Goal: Information Seeking & Learning: Learn about a topic

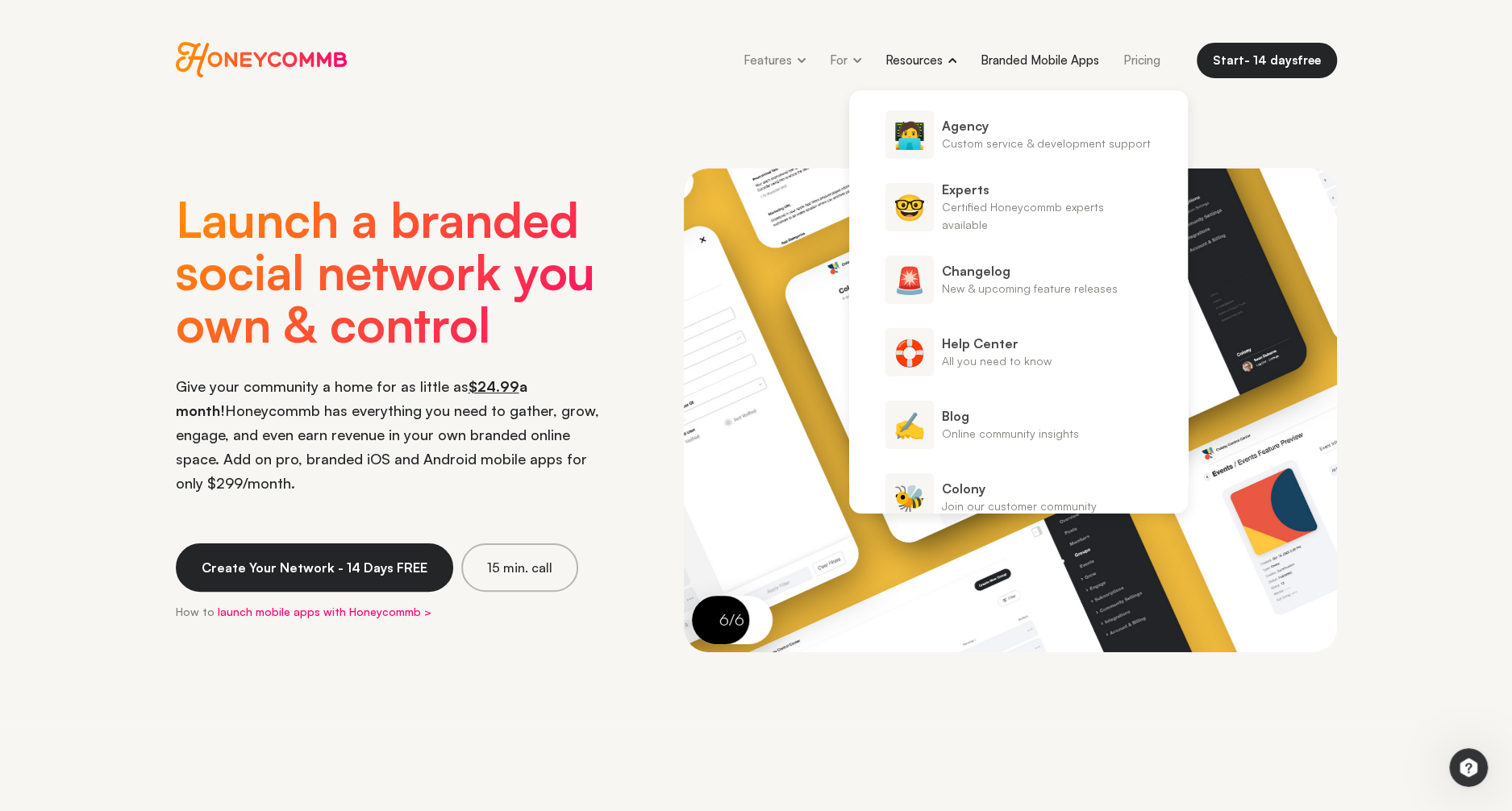
click at [1063, 64] on link "Branded Mobile Apps" at bounding box center [1040, 60] width 143 height 36
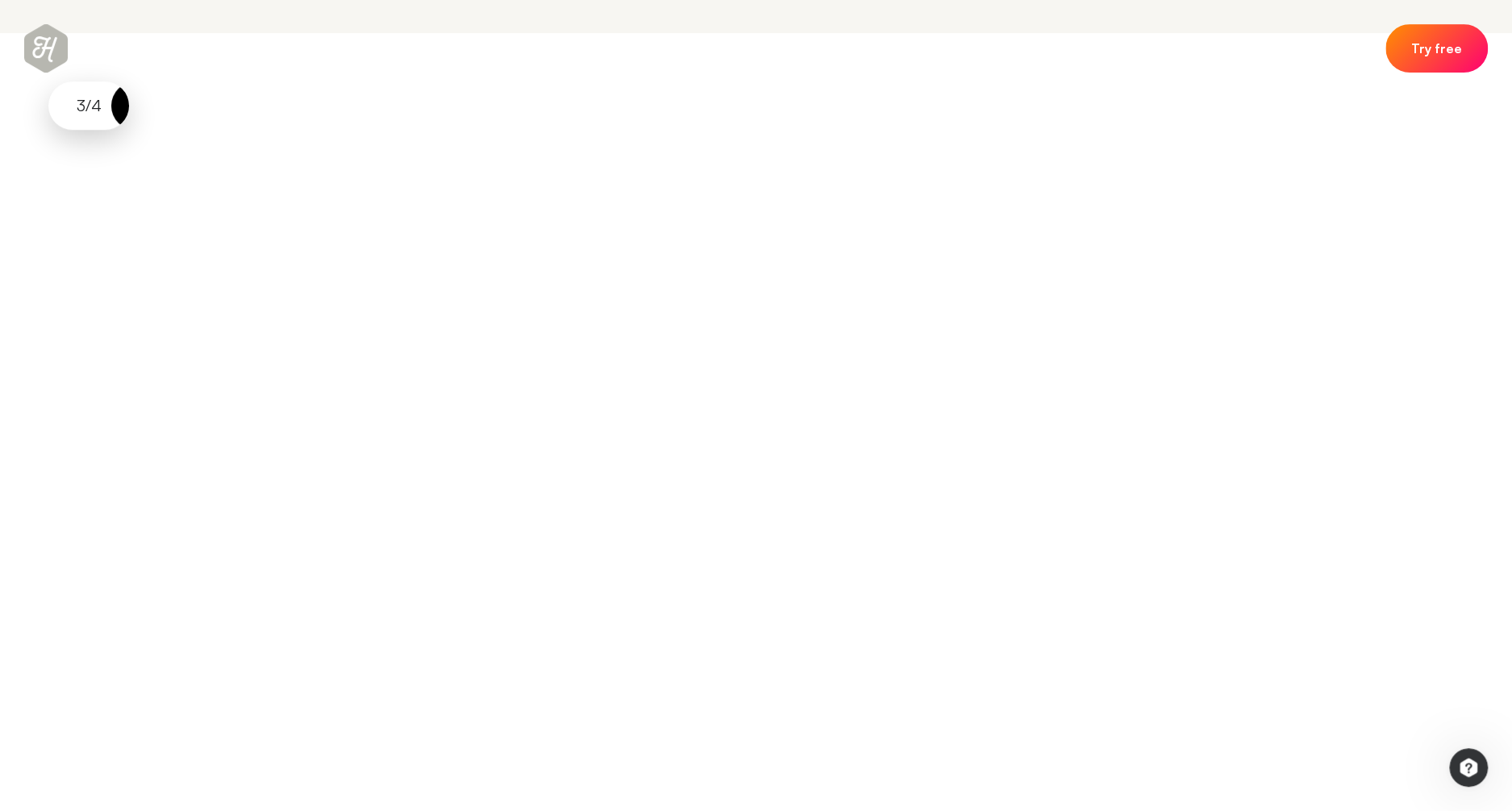
scroll to position [833, 0]
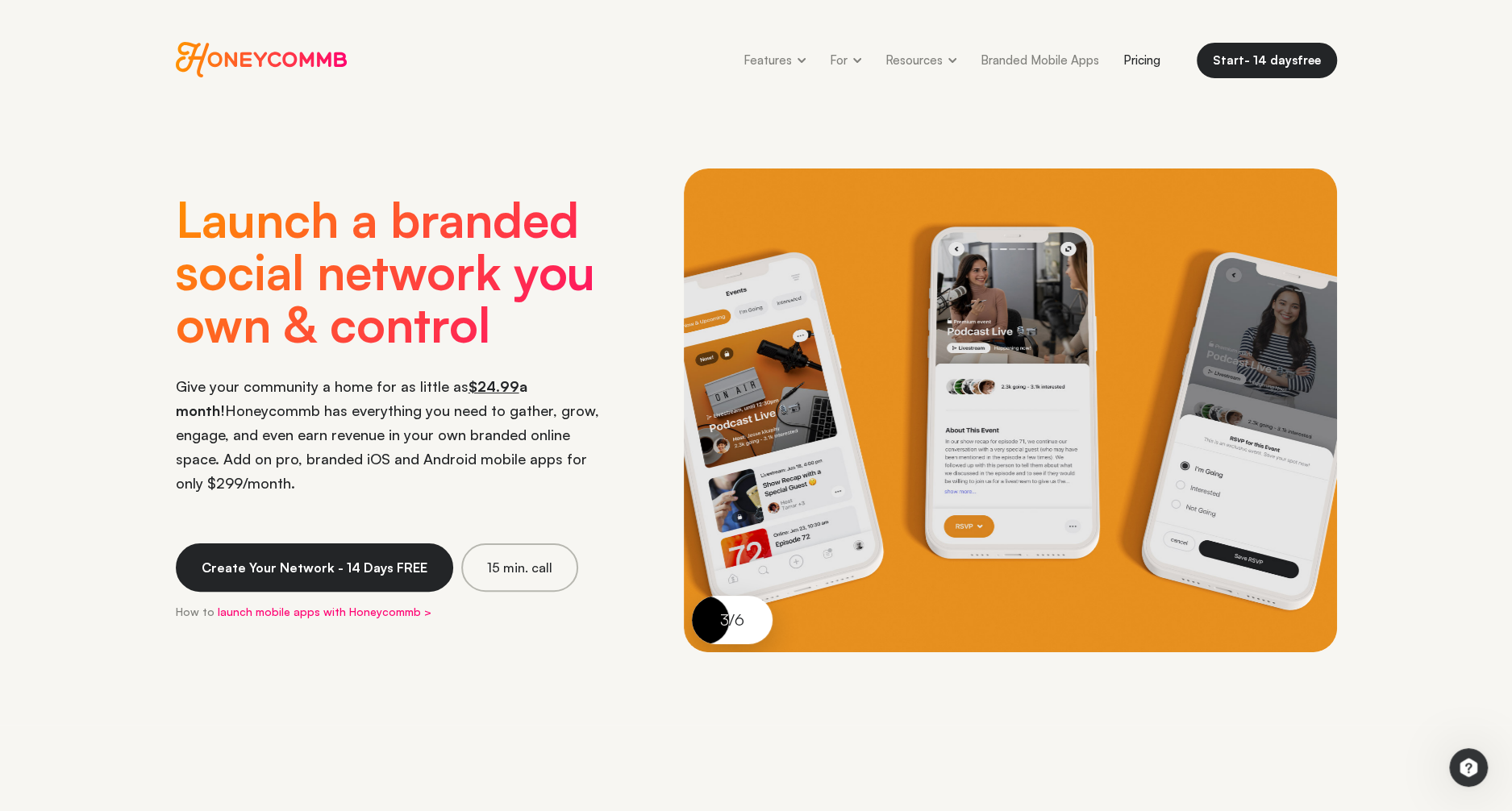
click at [1142, 55] on link "Pricing" at bounding box center [1141, 60] width 61 height 36
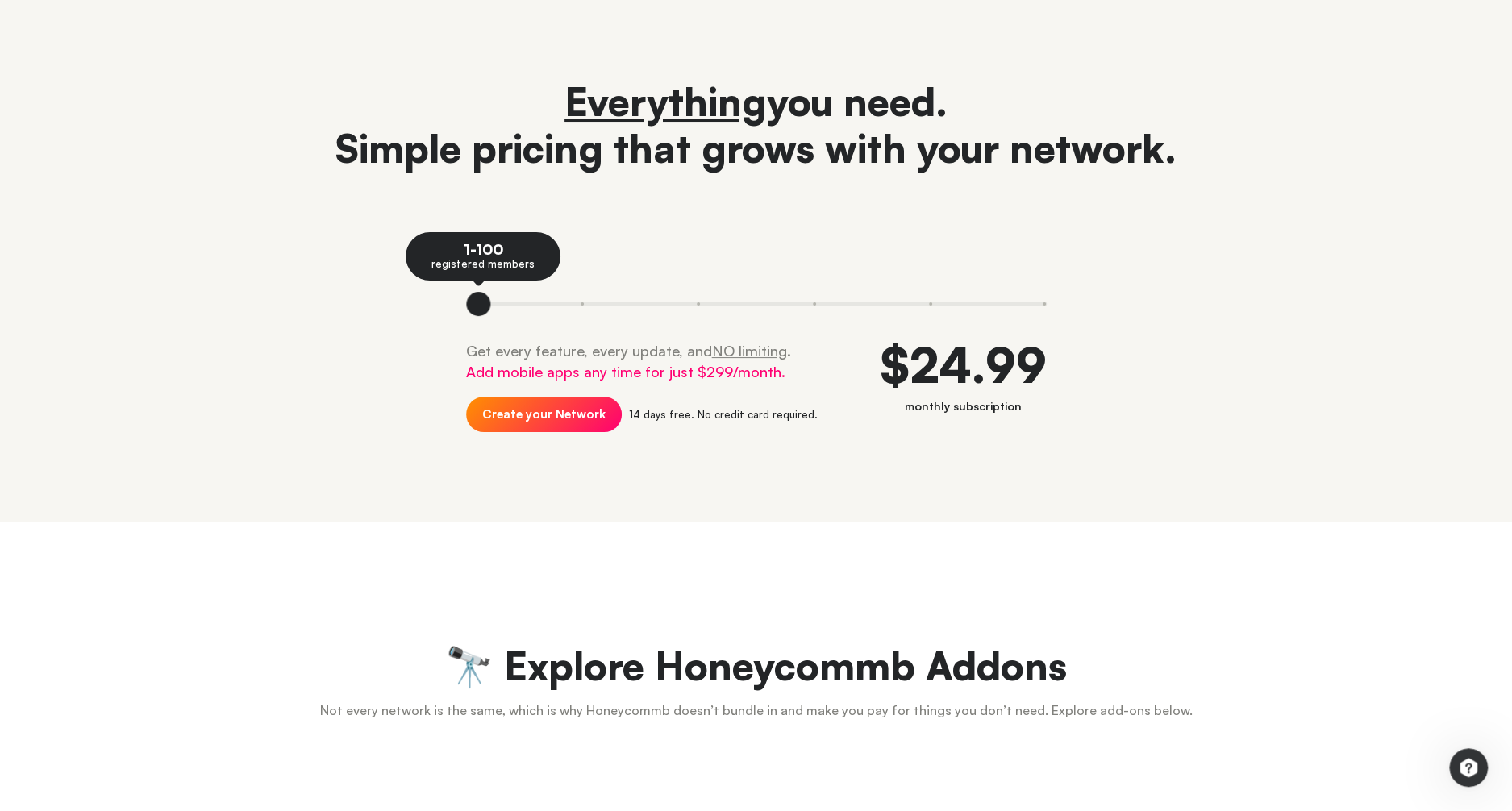
scroll to position [89, 0]
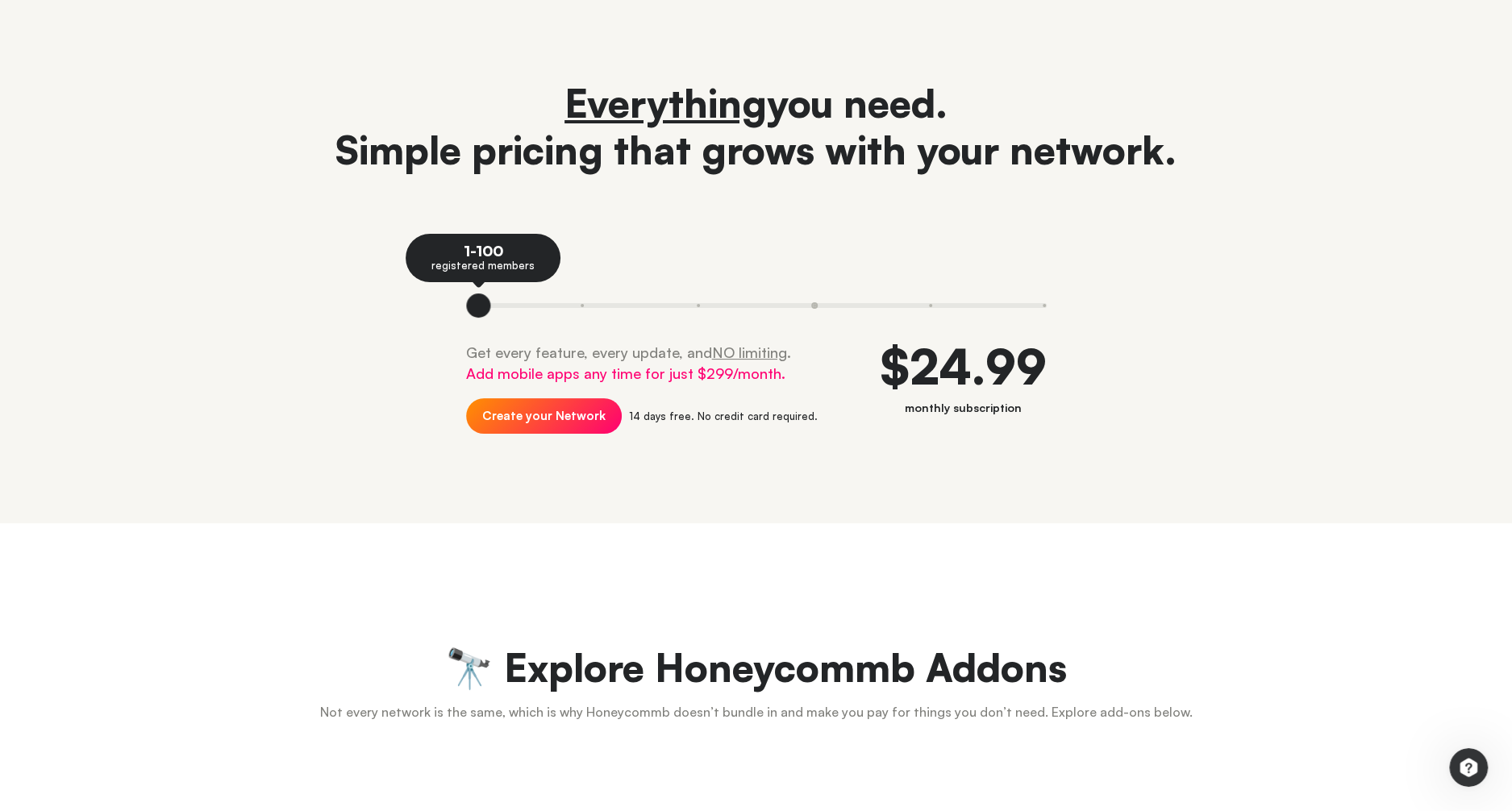
click at [815, 303] on button at bounding box center [814, 306] width 116 height 24
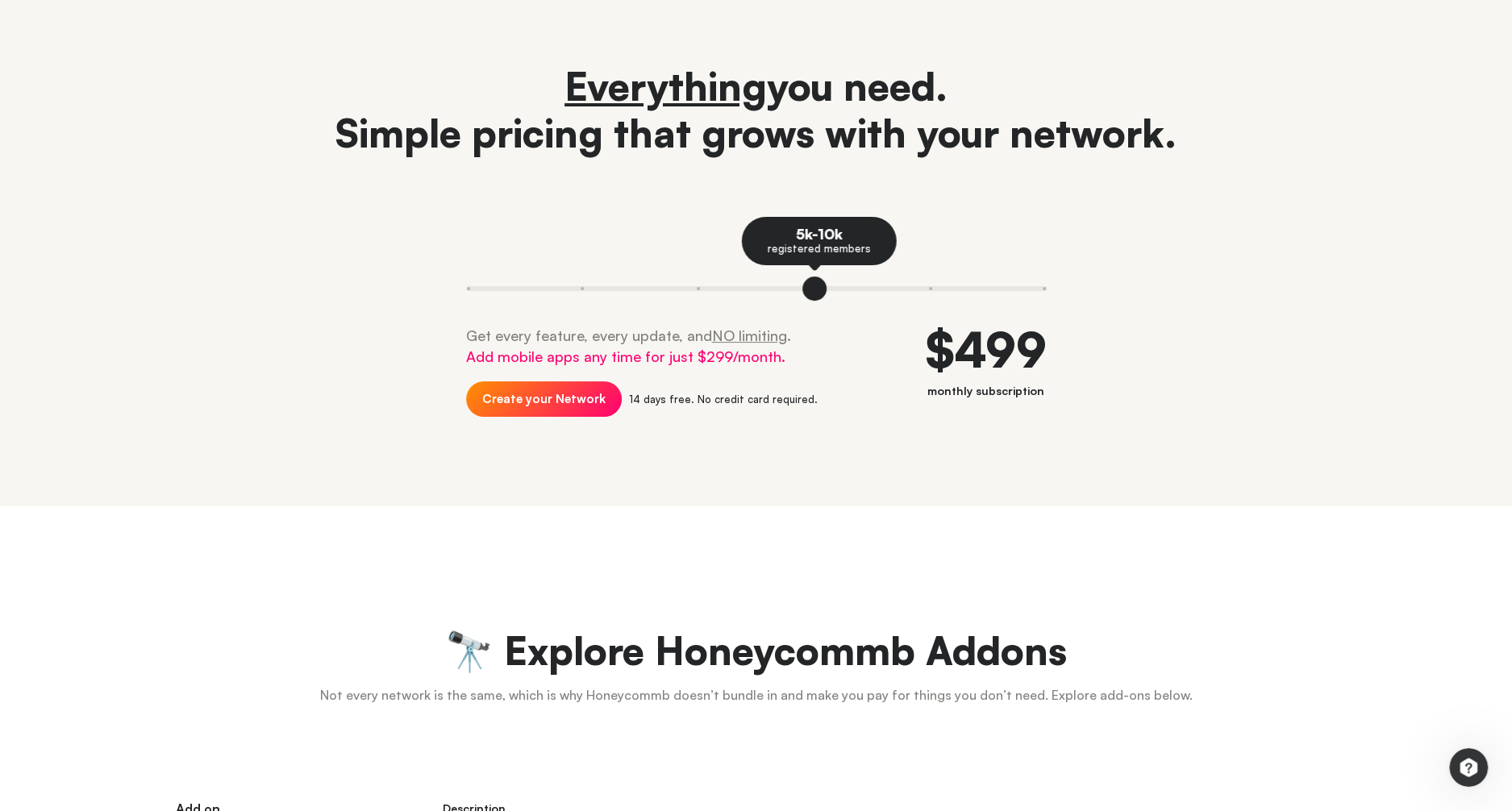
scroll to position [0, 0]
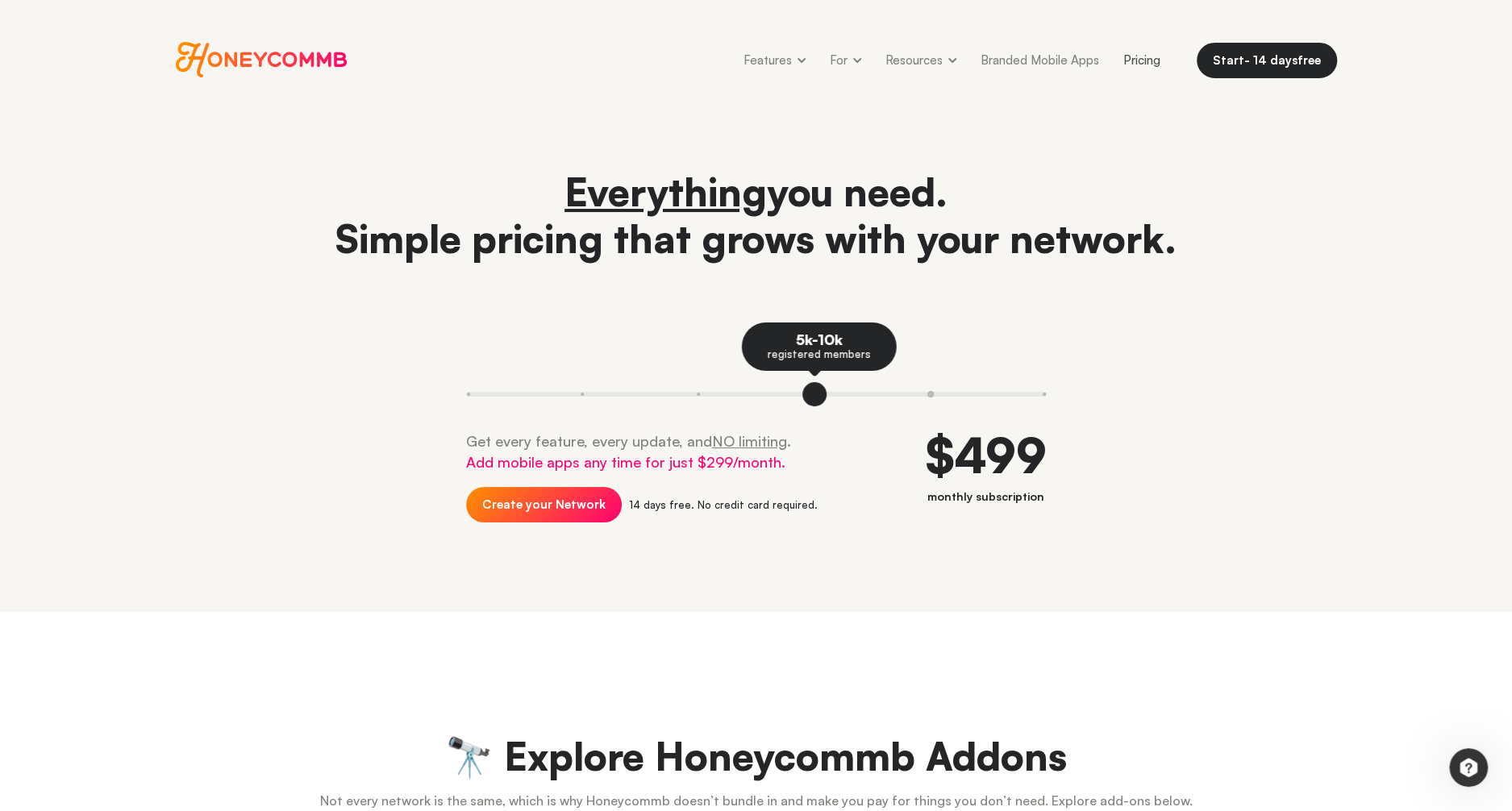
click at [923, 406] on button at bounding box center [930, 394] width 116 height 24
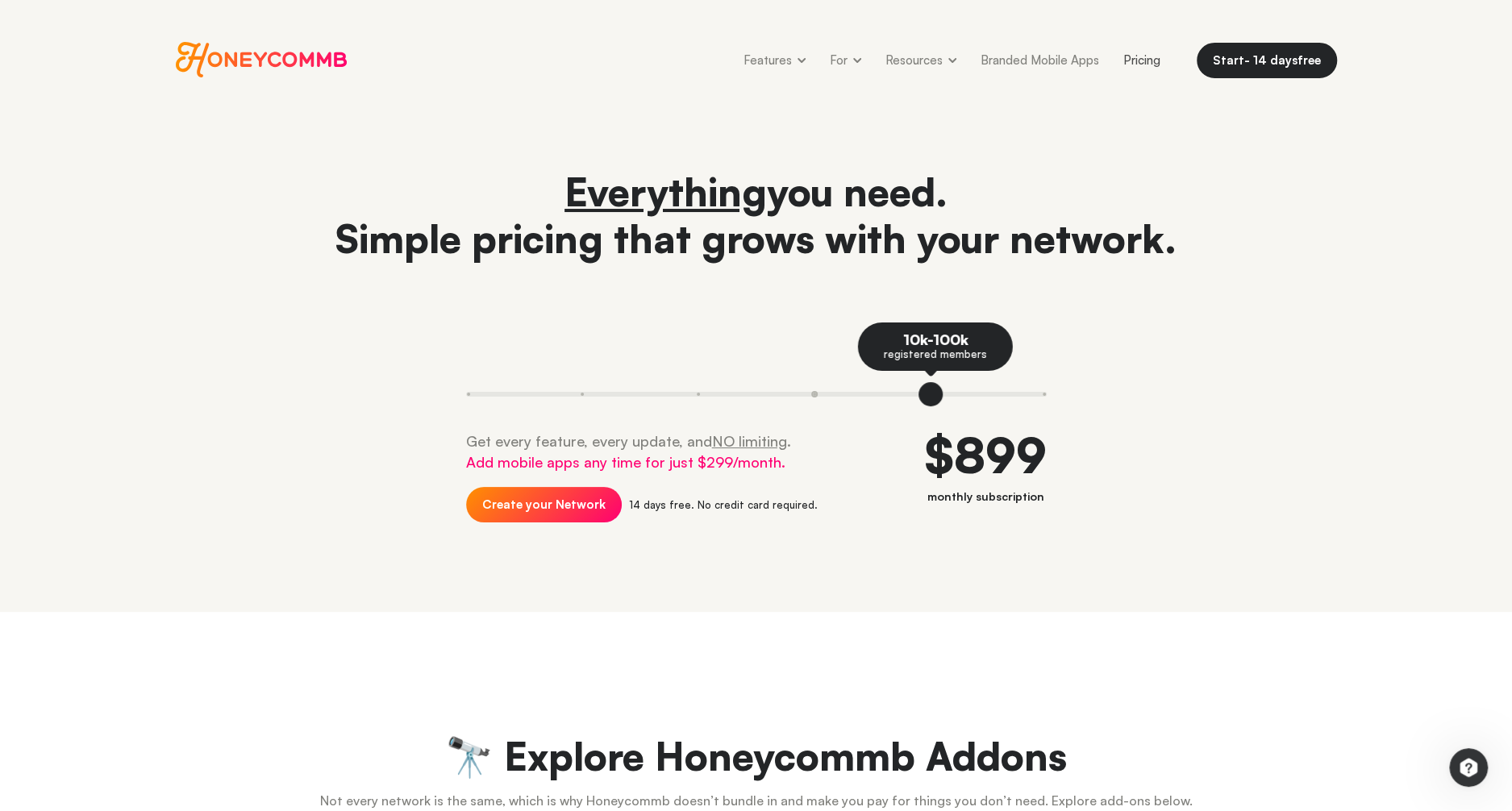
click at [815, 396] on button at bounding box center [814, 394] width 116 height 24
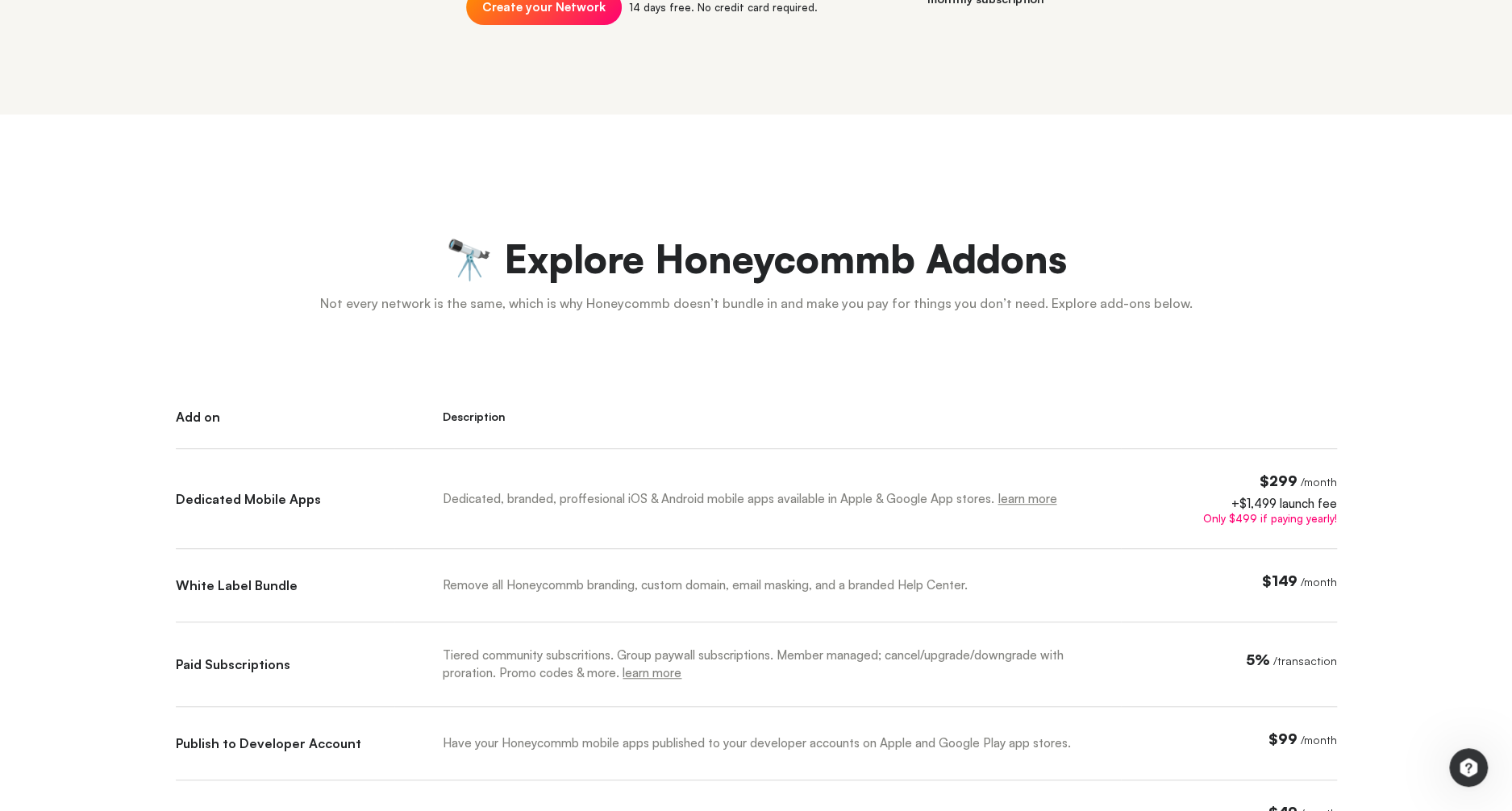
scroll to position [498, 0]
click at [1017, 498] on link "learn more" at bounding box center [1026, 498] width 59 height 15
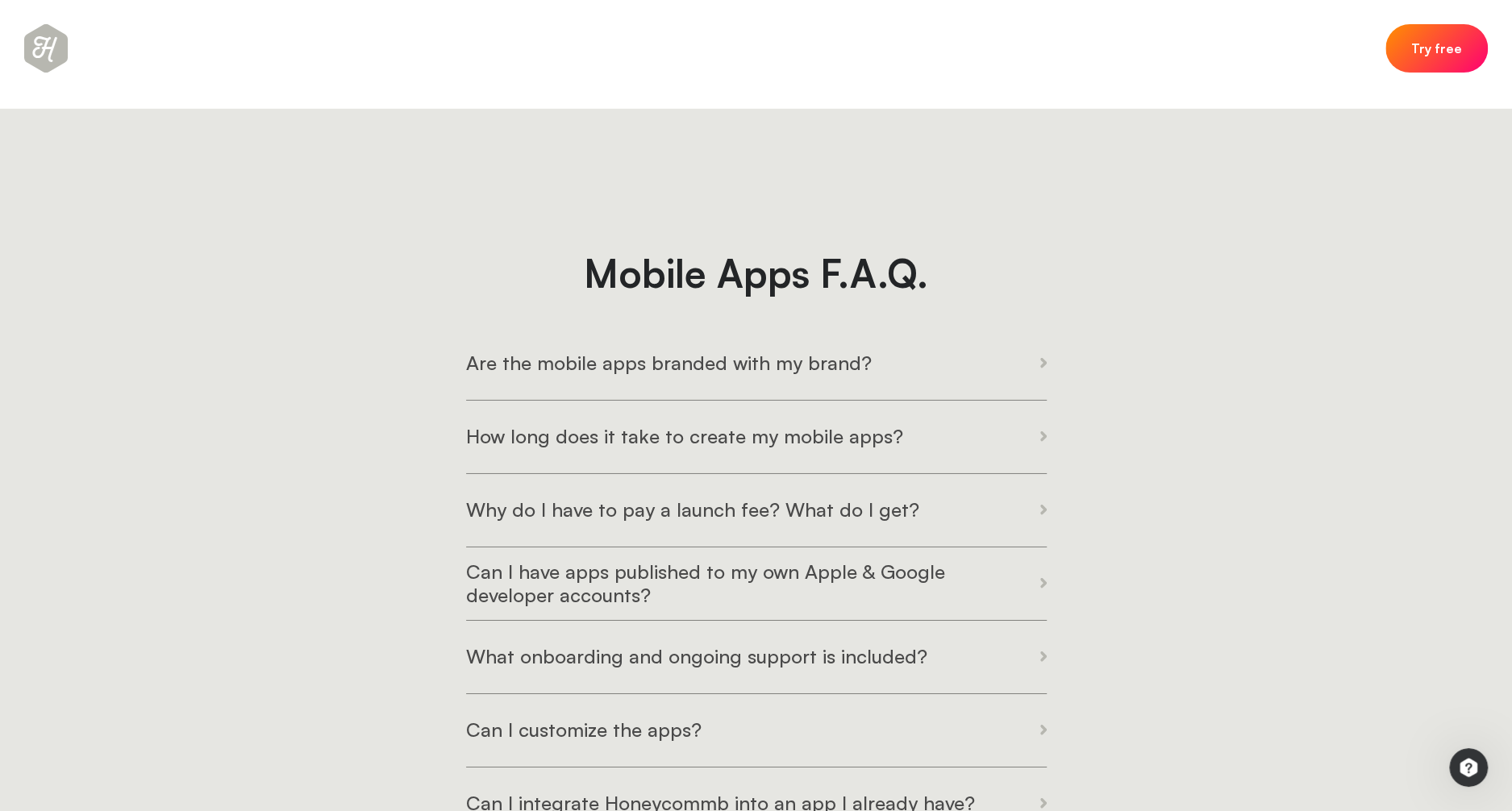
scroll to position [3768, 0]
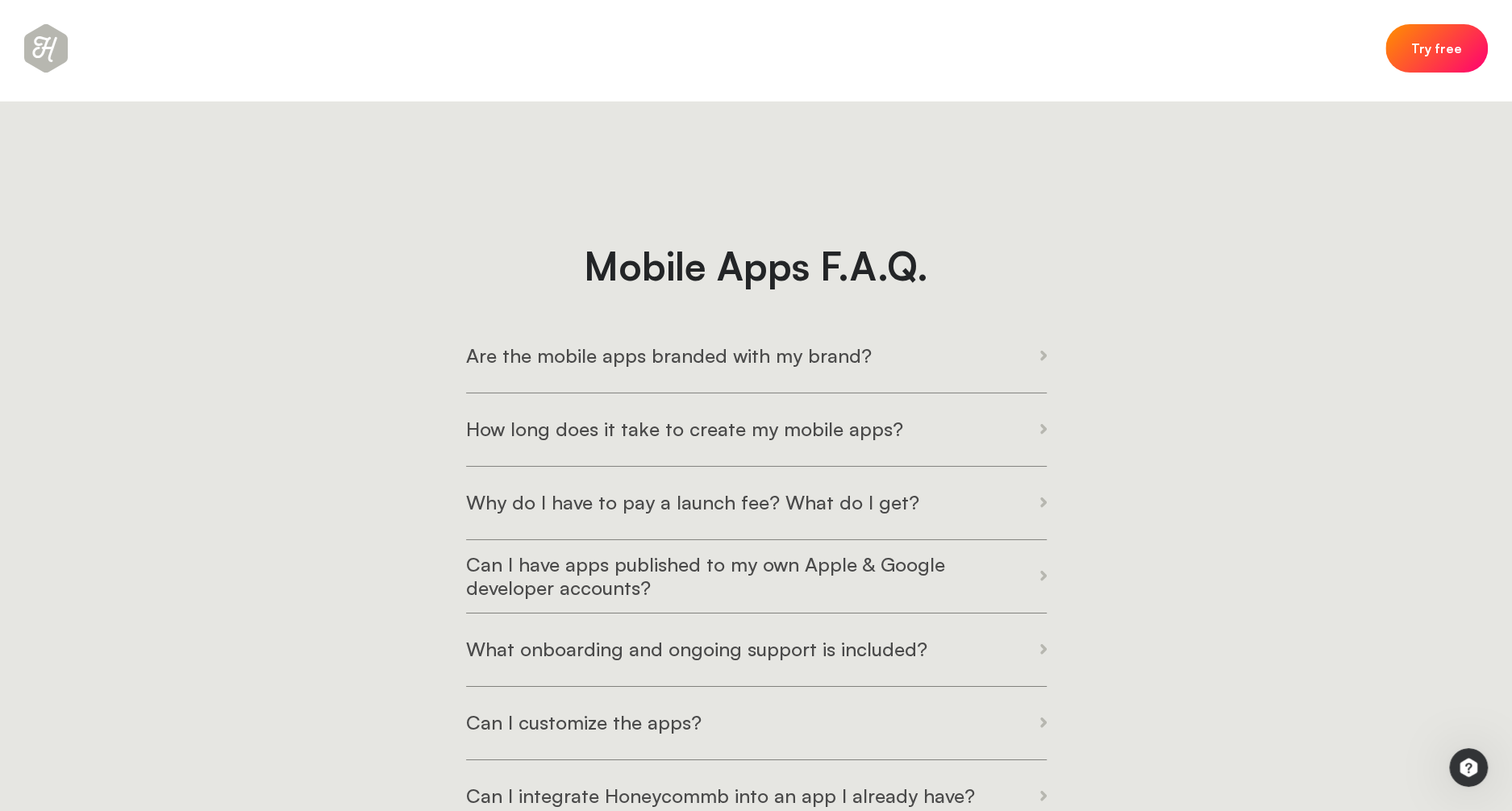
click at [1040, 506] on icon at bounding box center [1042, 502] width 7 height 10
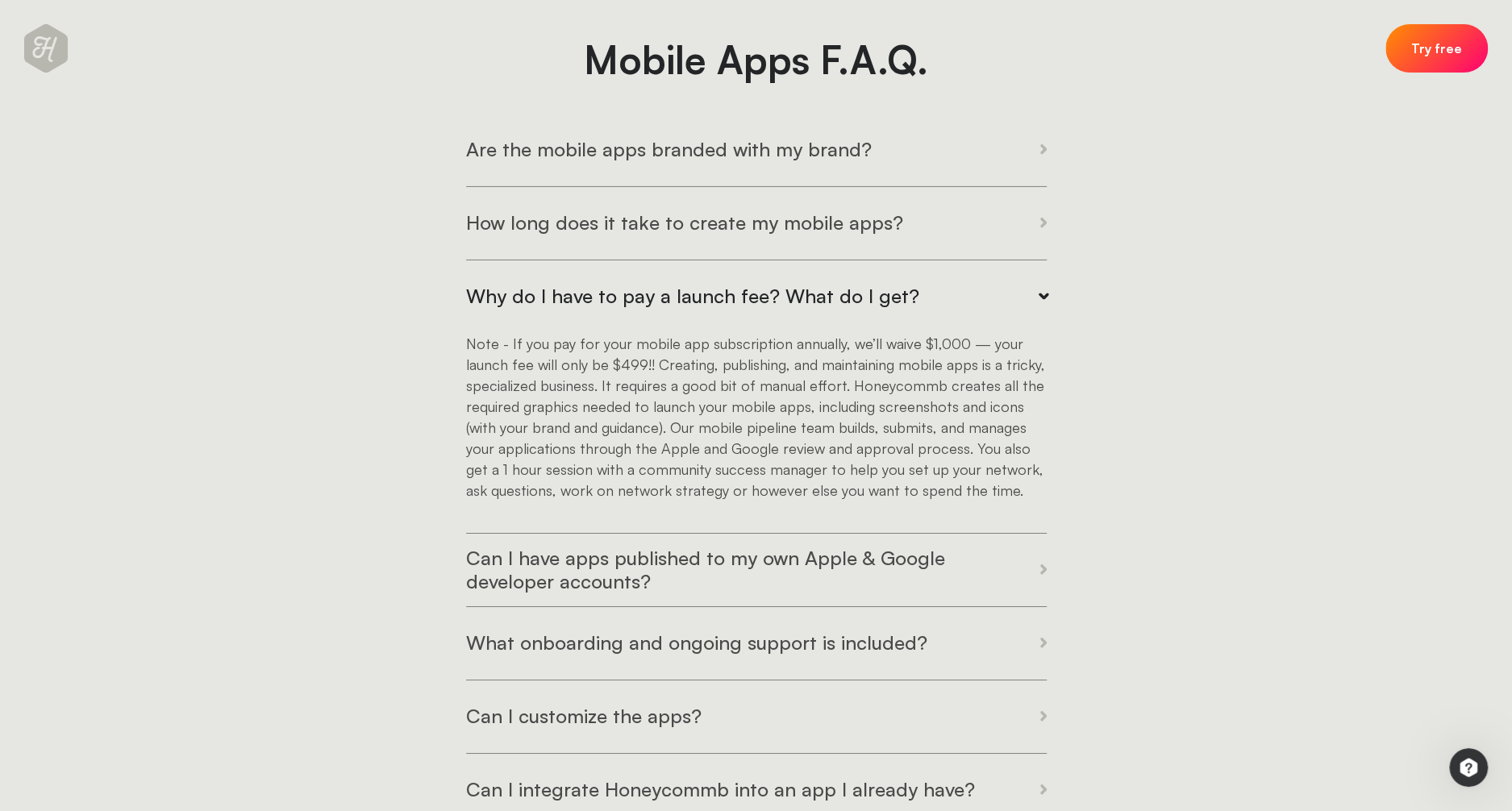
scroll to position [3980, 0]
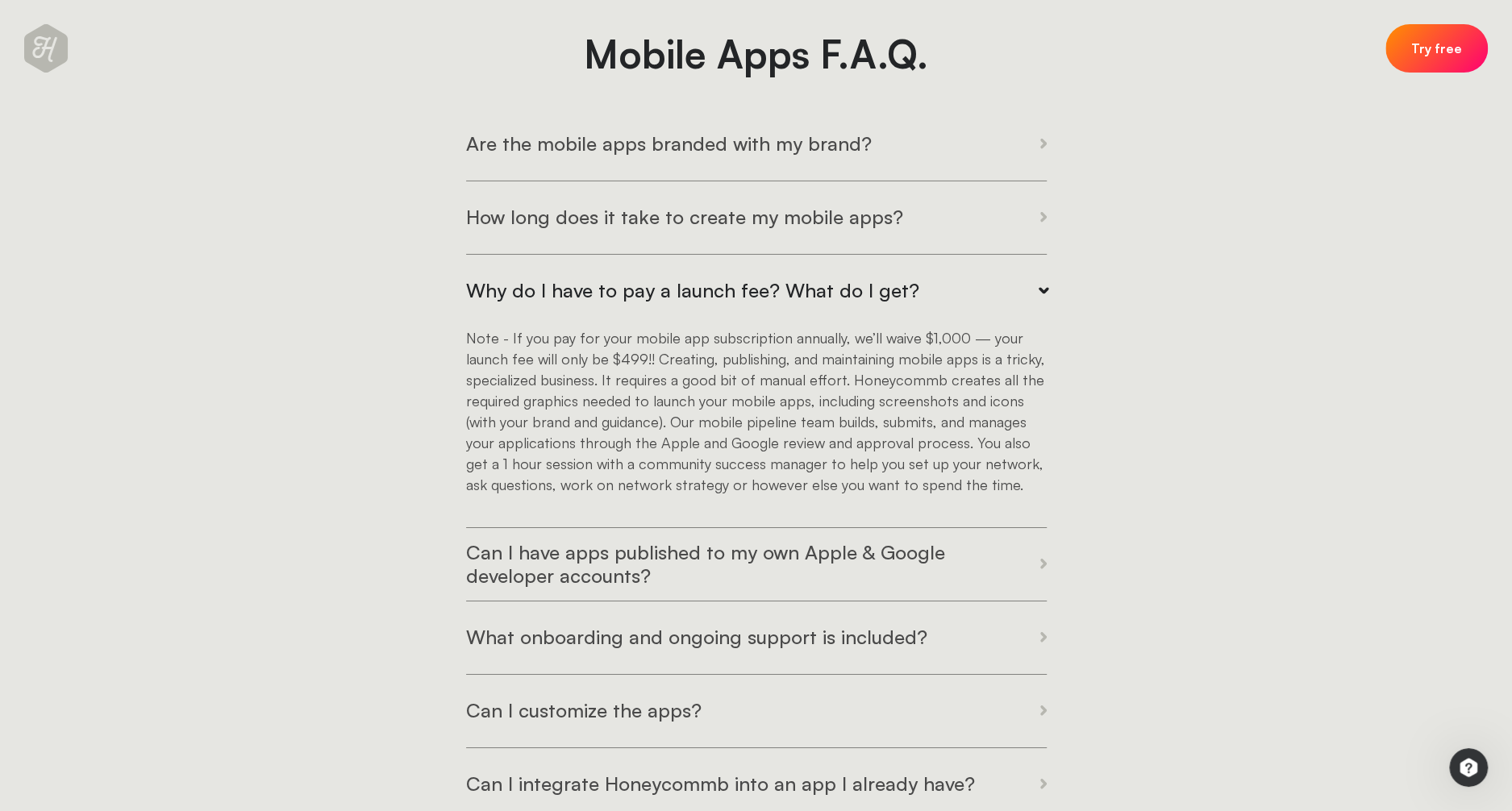
click at [1040, 565] on icon at bounding box center [1042, 563] width 7 height 9
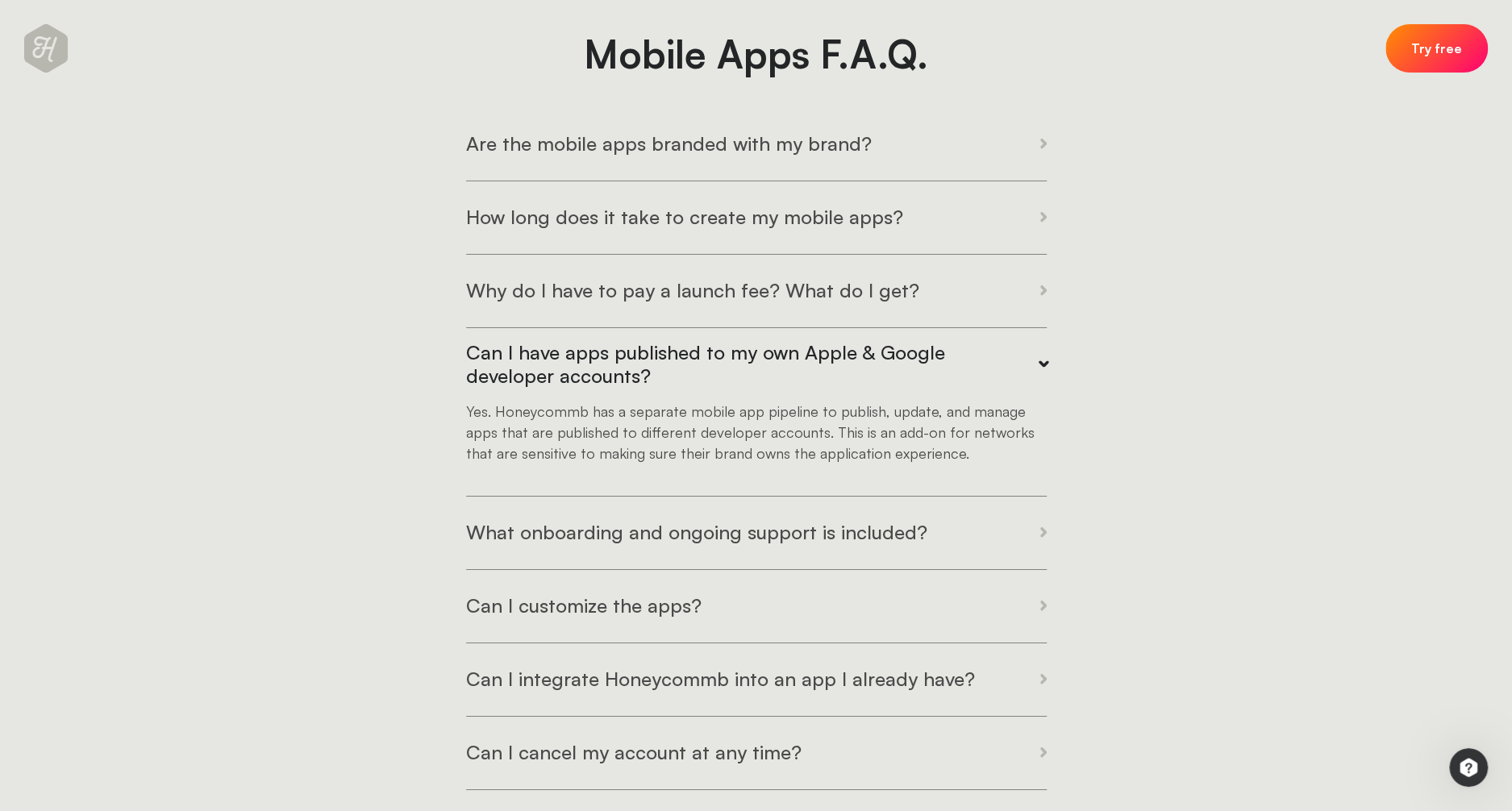
click at [1040, 535] on icon at bounding box center [1042, 532] width 7 height 9
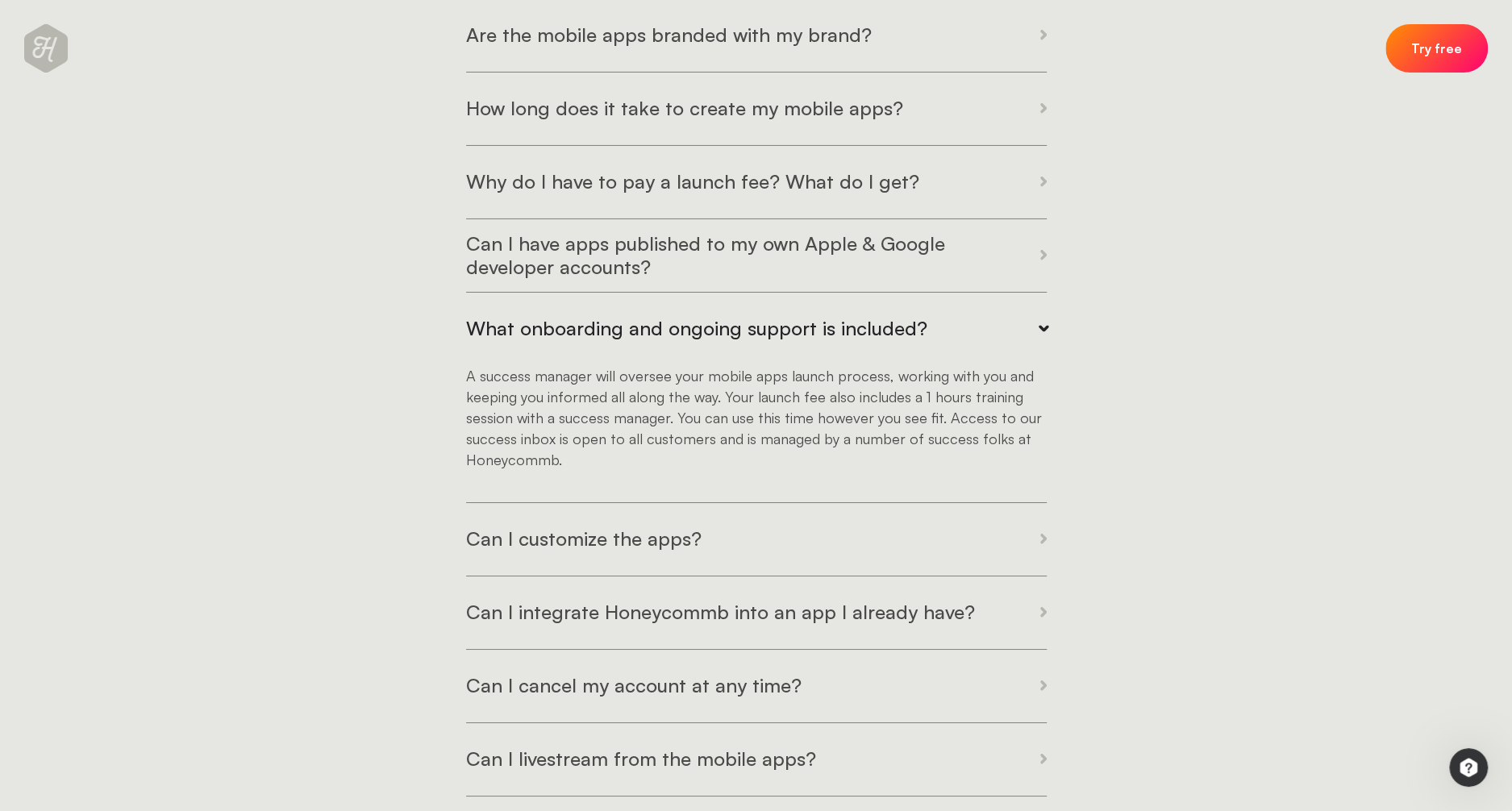
scroll to position [4112, 0]
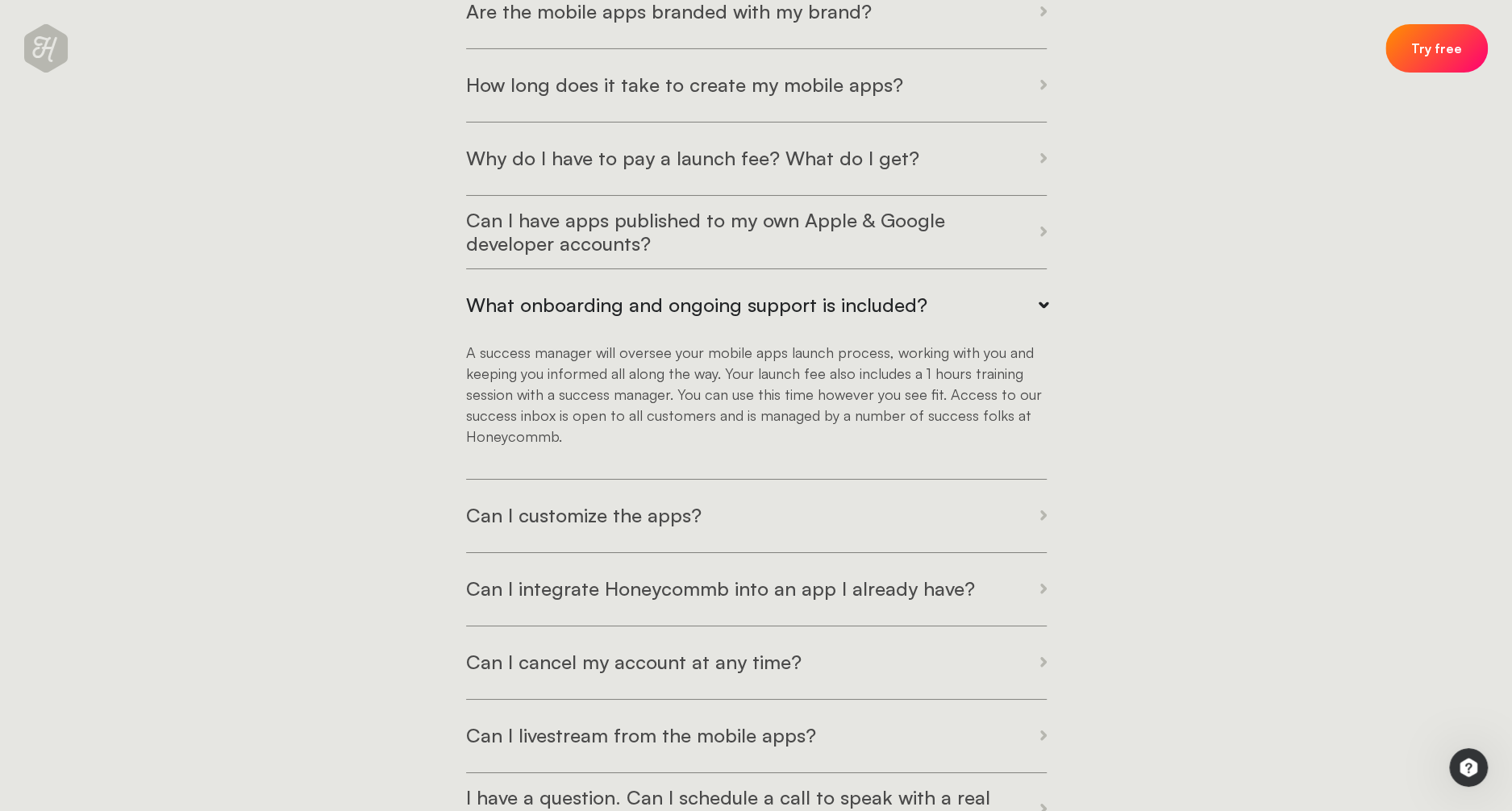
click at [1040, 518] on icon at bounding box center [1042, 514] width 7 height 9
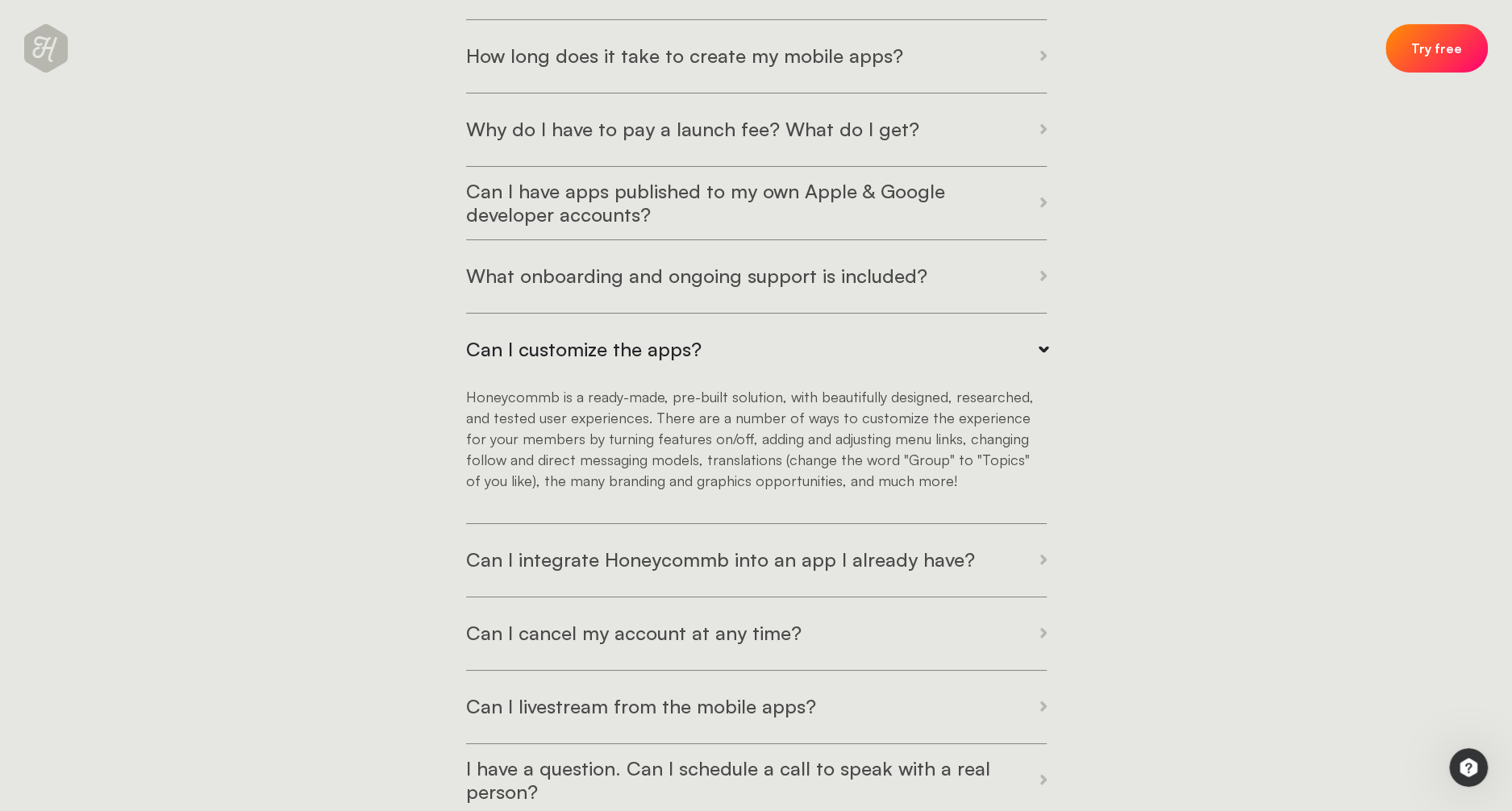
scroll to position [4169, 0]
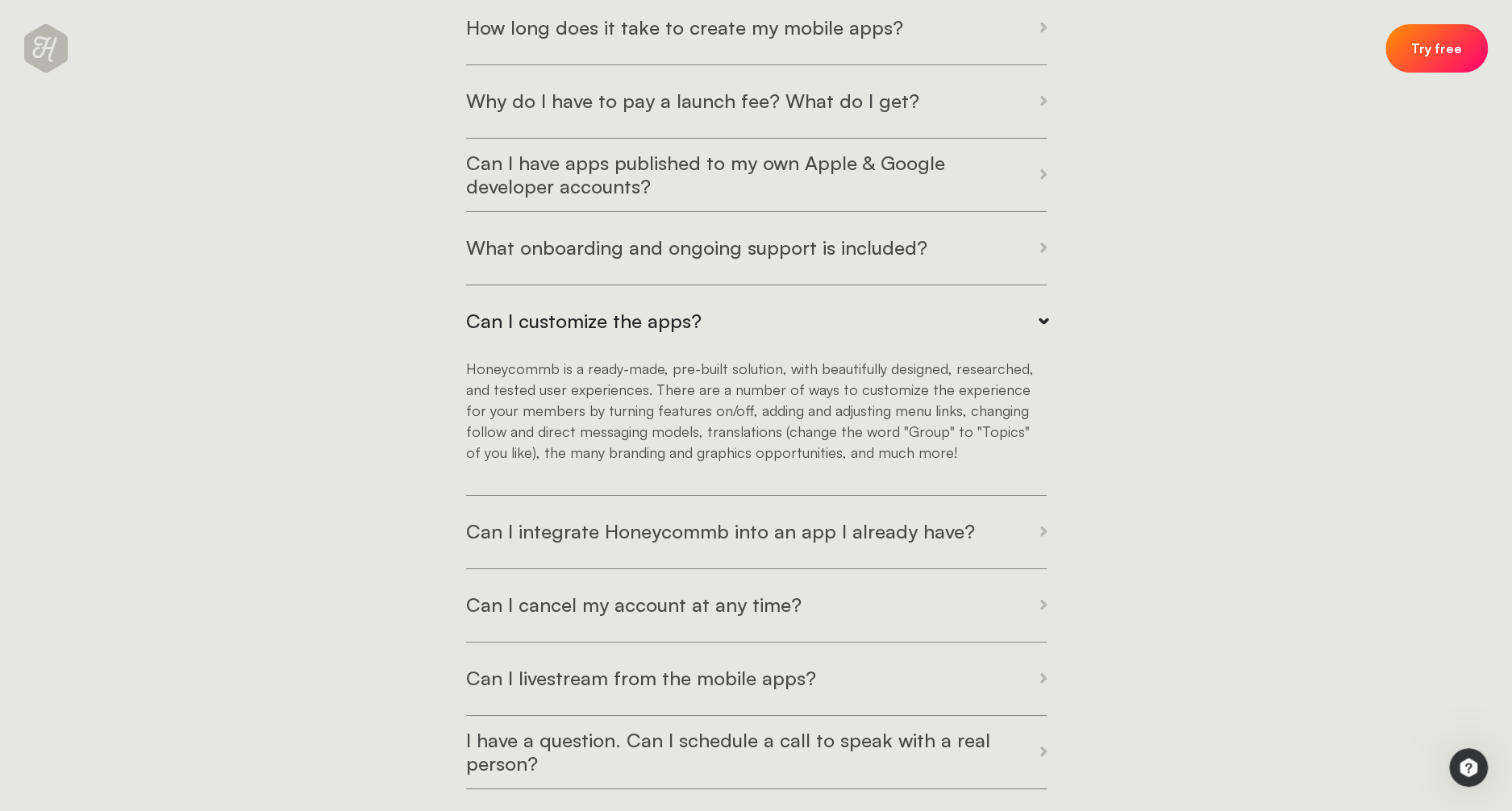
click at [1046, 534] on icon at bounding box center [1042, 531] width 7 height 9
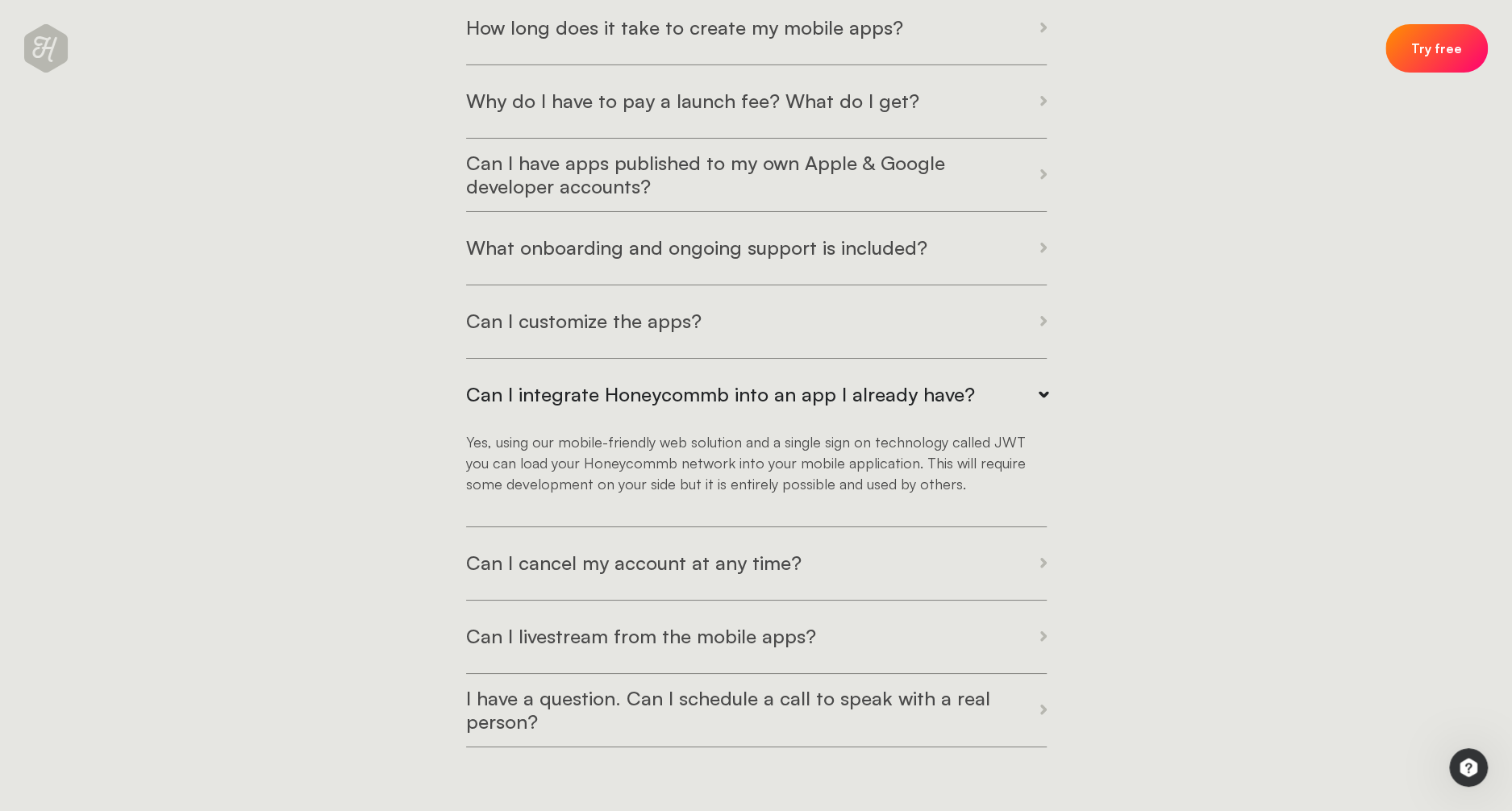
click at [1040, 630] on span at bounding box center [1042, 637] width 7 height 13
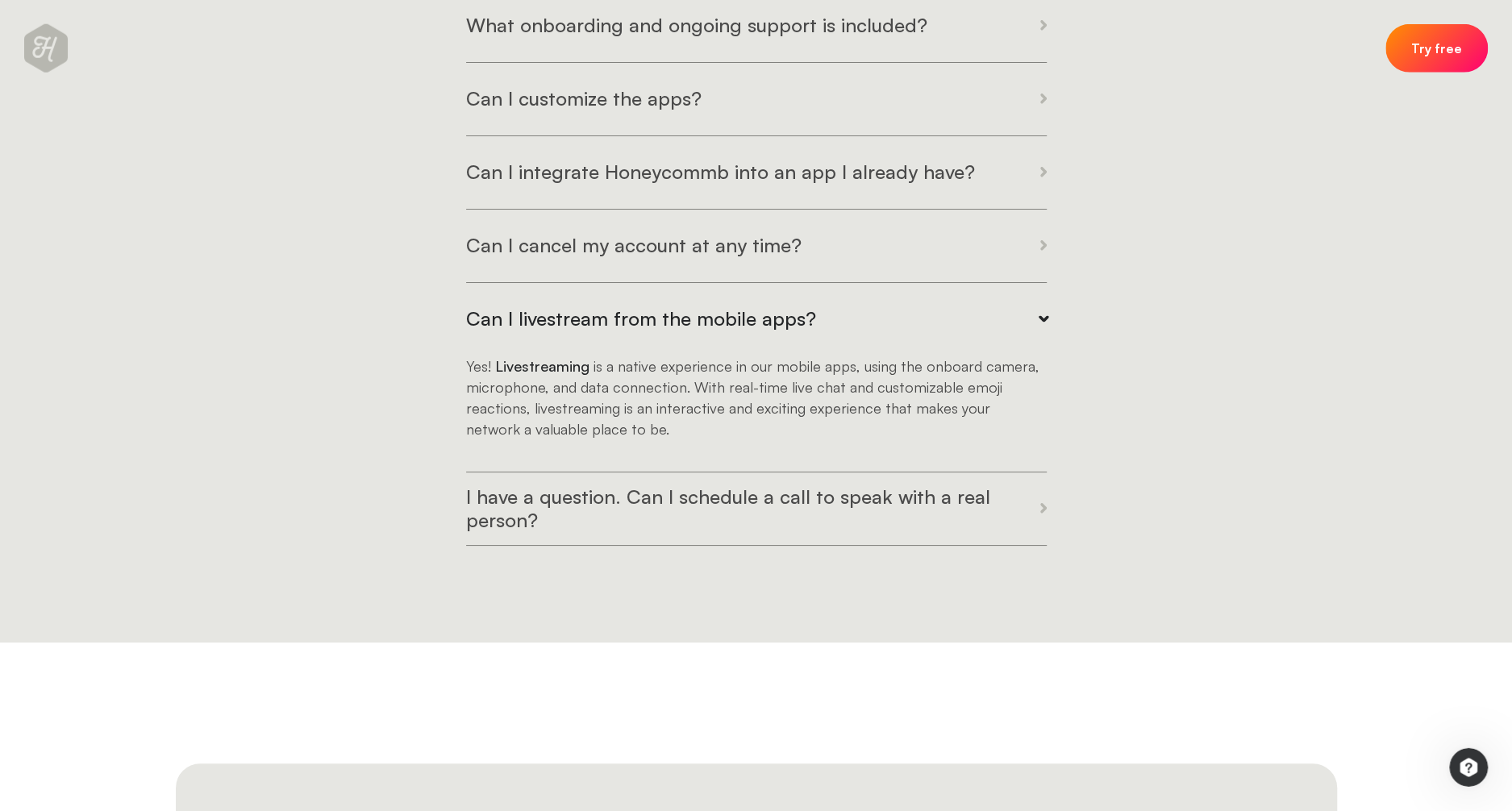
scroll to position [4393, 0]
click at [1014, 514] on h3 "I have a question. Can I schedule a call to speak with a real person?" at bounding box center [741, 508] width 550 height 47
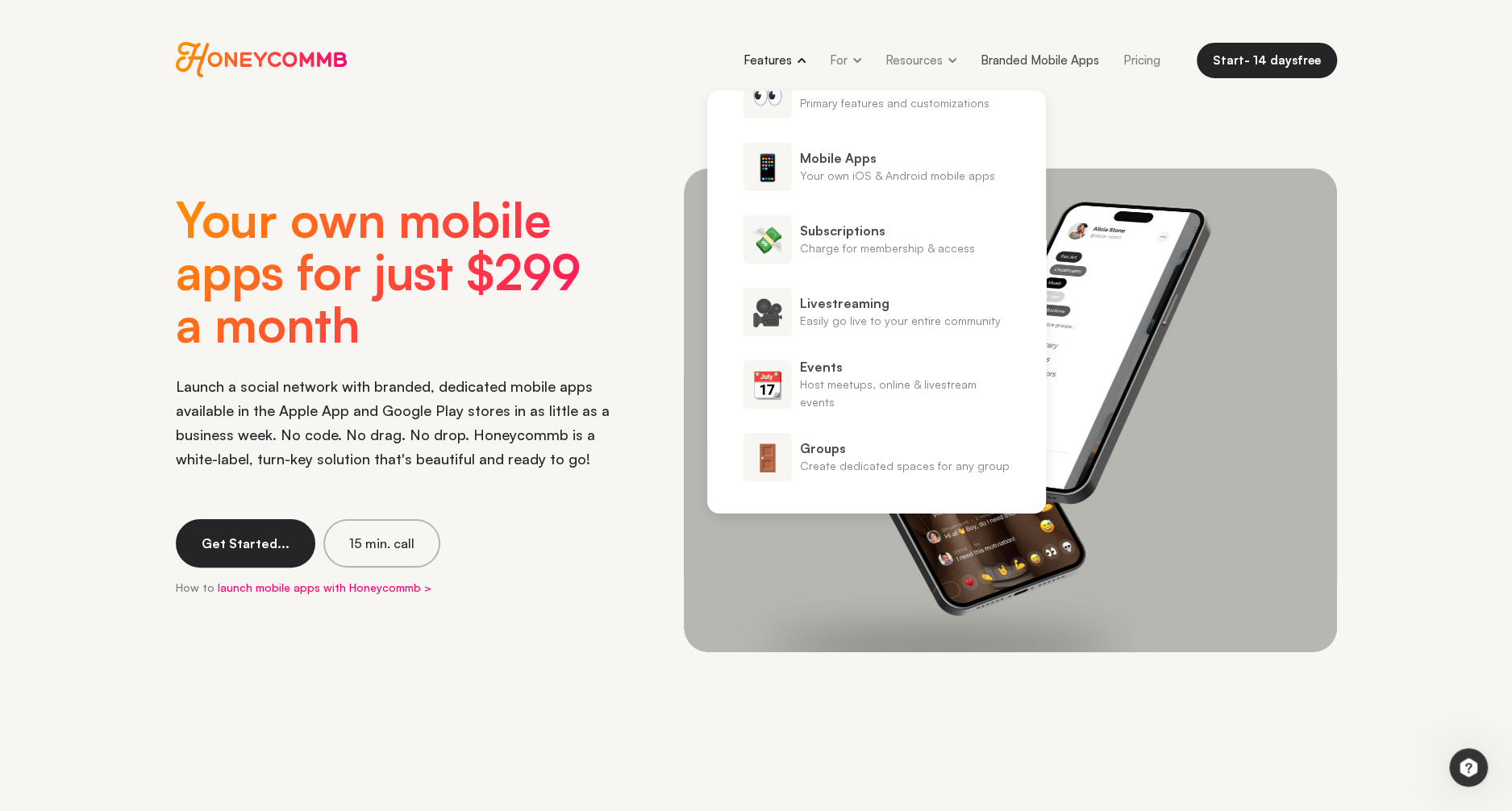
scroll to position [60, 0]
click at [948, 466] on span "Create dedicated spaces for any group" at bounding box center [905, 462] width 210 height 18
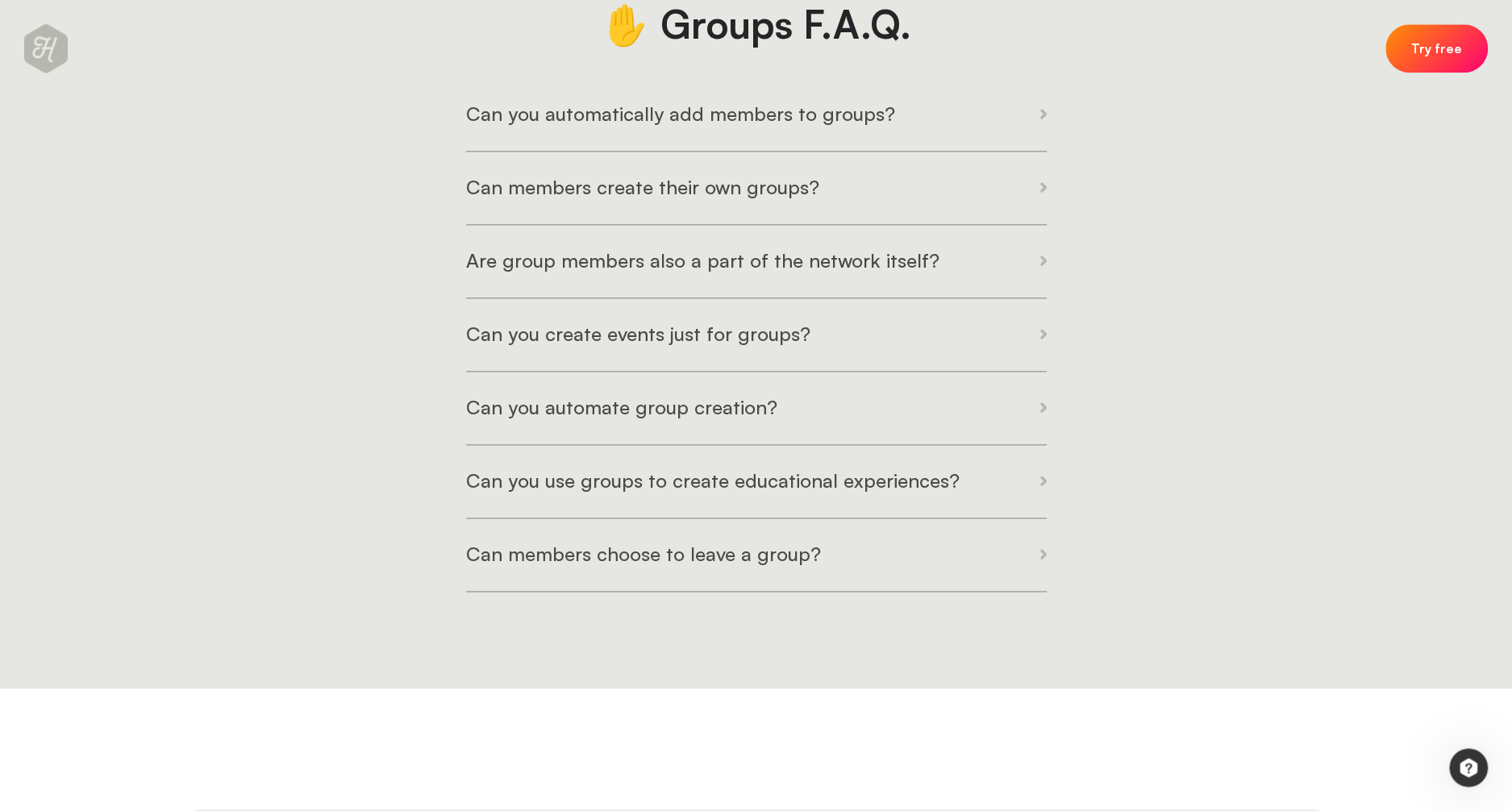
scroll to position [5979, 0]
click at [1040, 264] on icon at bounding box center [1042, 258] width 7 height 9
click at [1039, 262] on icon at bounding box center [1043, 258] width 9 height 7
click at [1040, 264] on icon at bounding box center [1042, 258] width 7 height 9
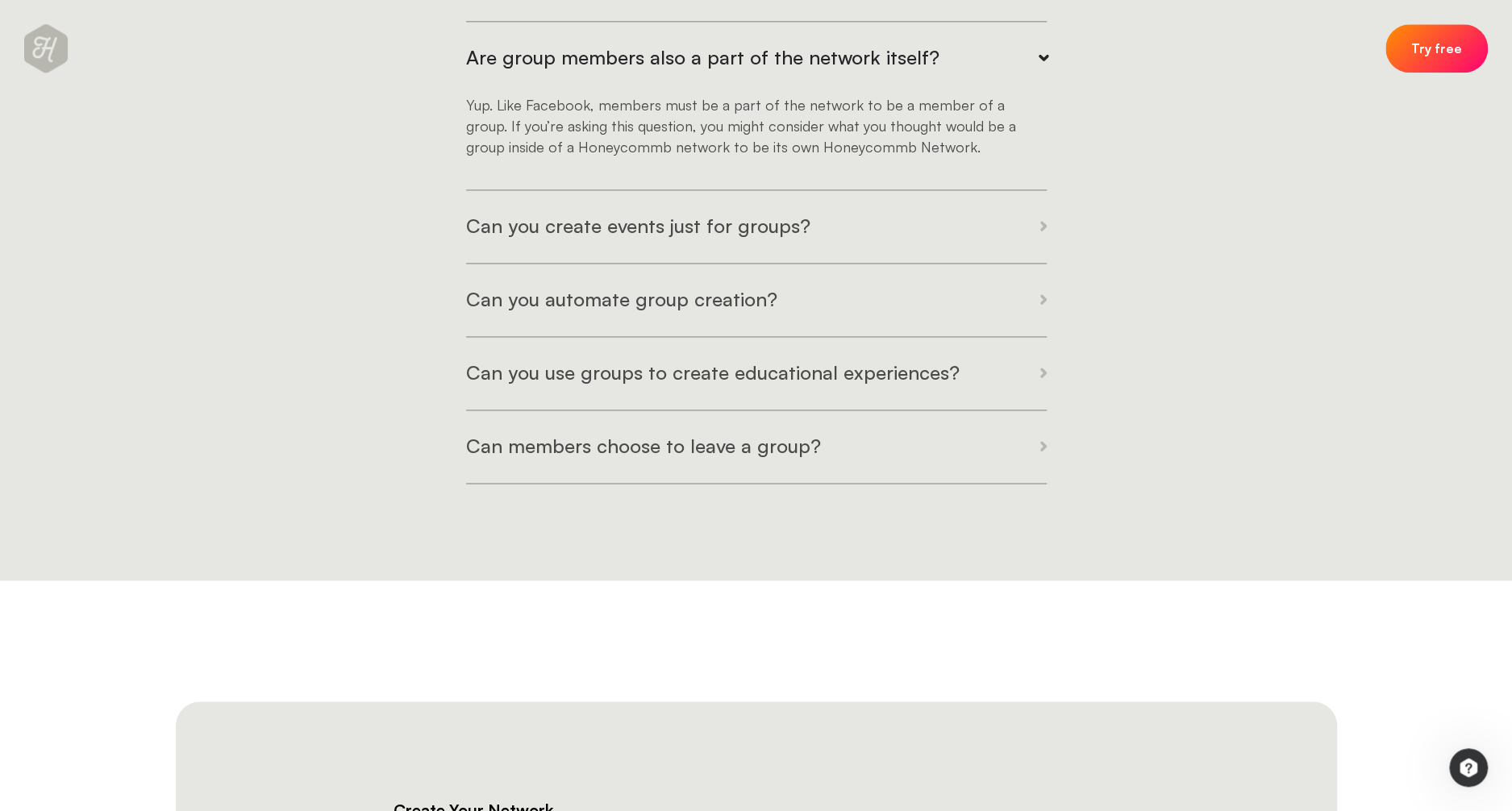
scroll to position [6189, 0]
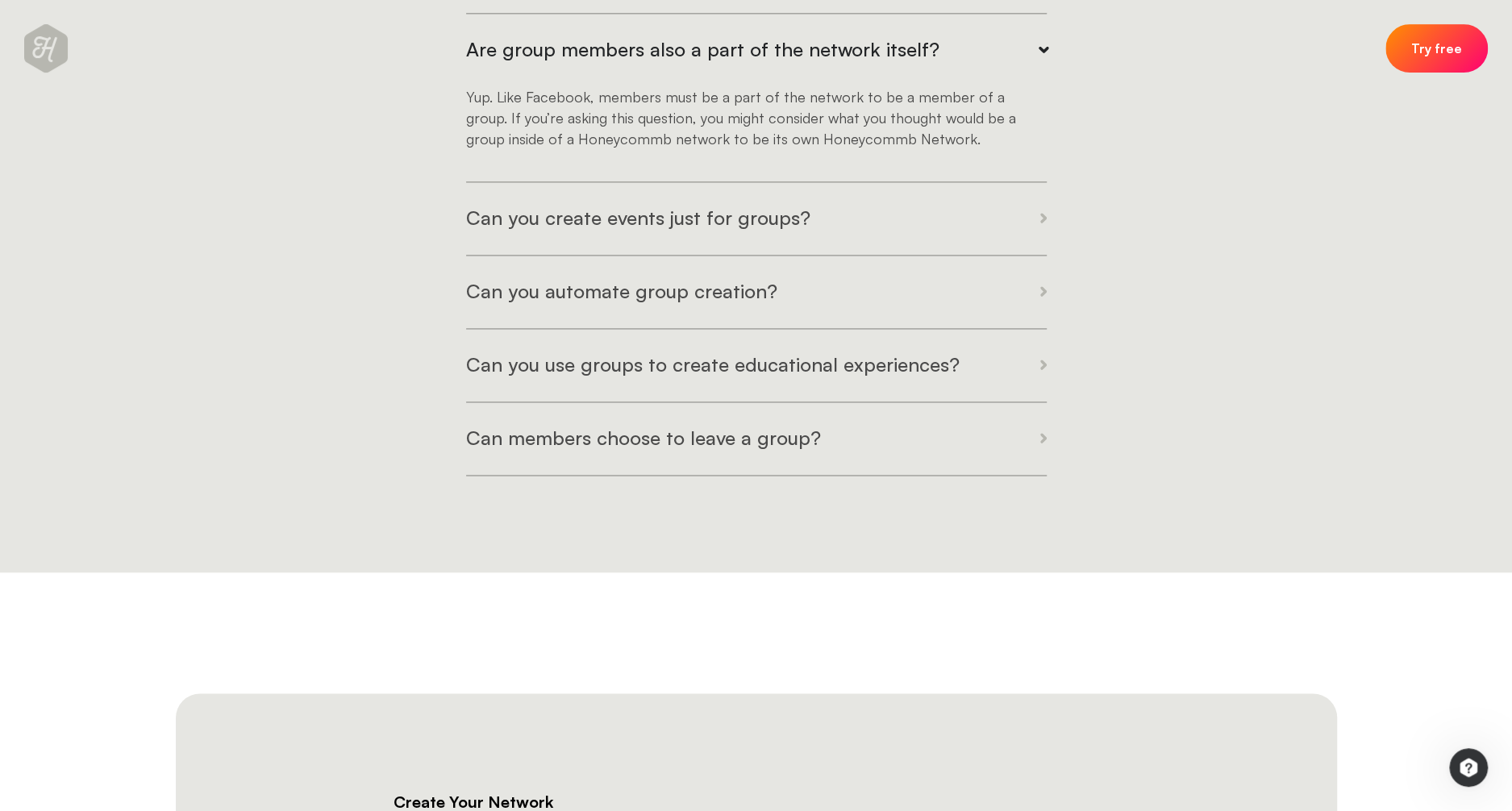
click at [1040, 223] on icon at bounding box center [1042, 217] width 7 height 9
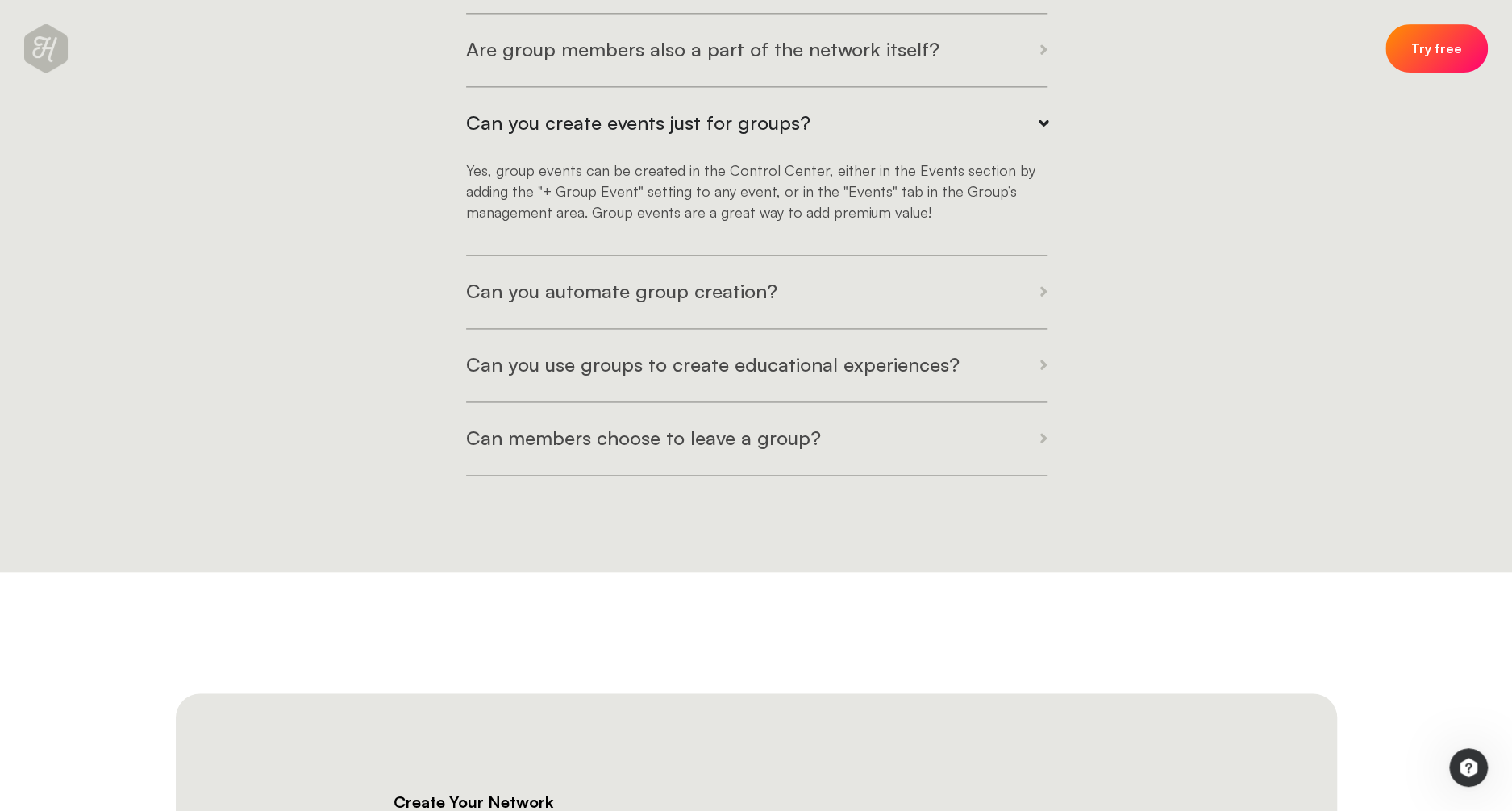
click at [1019, 328] on button "Can you automate group creation?" at bounding box center [756, 292] width 580 height 73
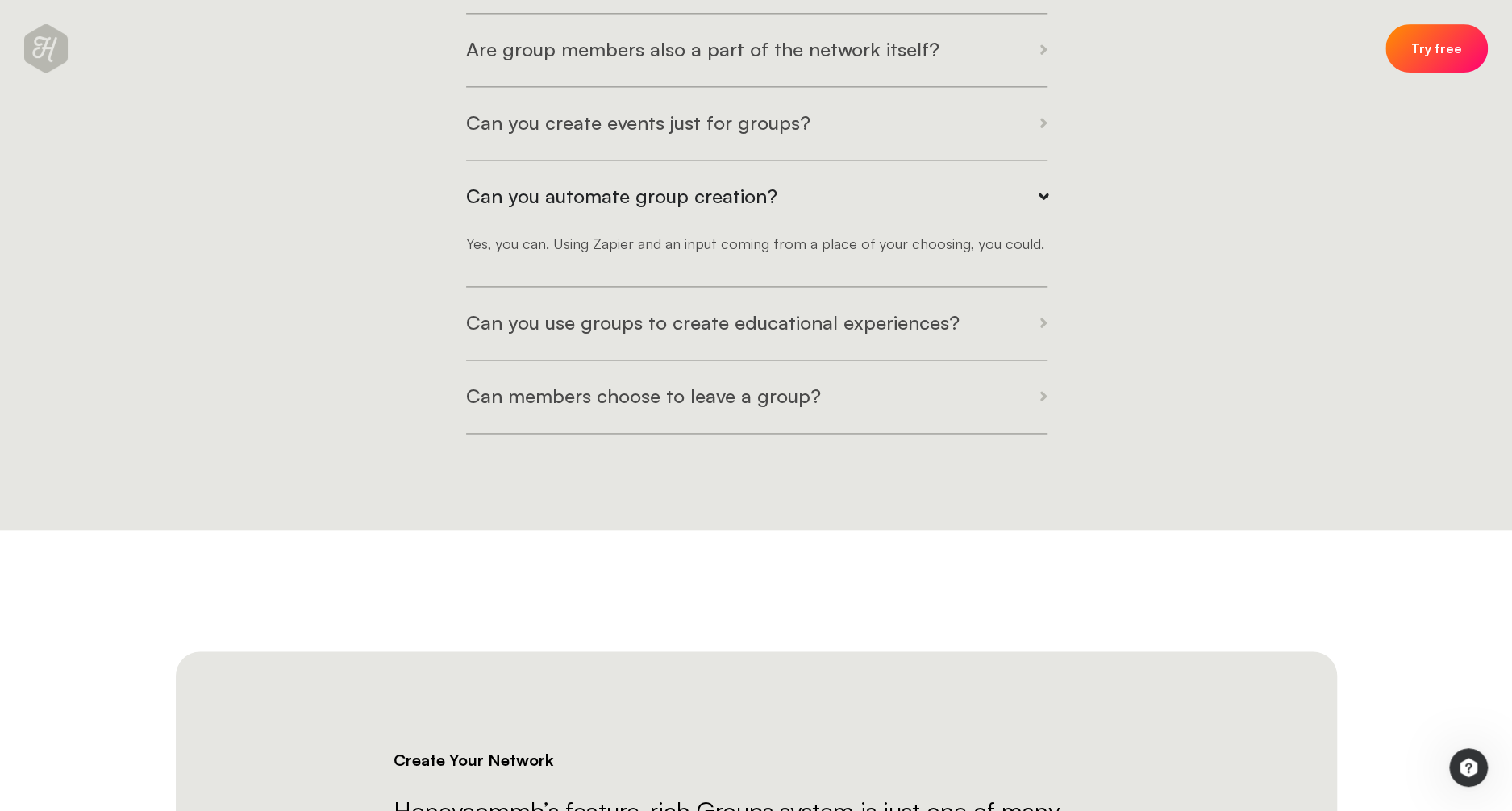
click at [1040, 327] on icon at bounding box center [1042, 322] width 7 height 9
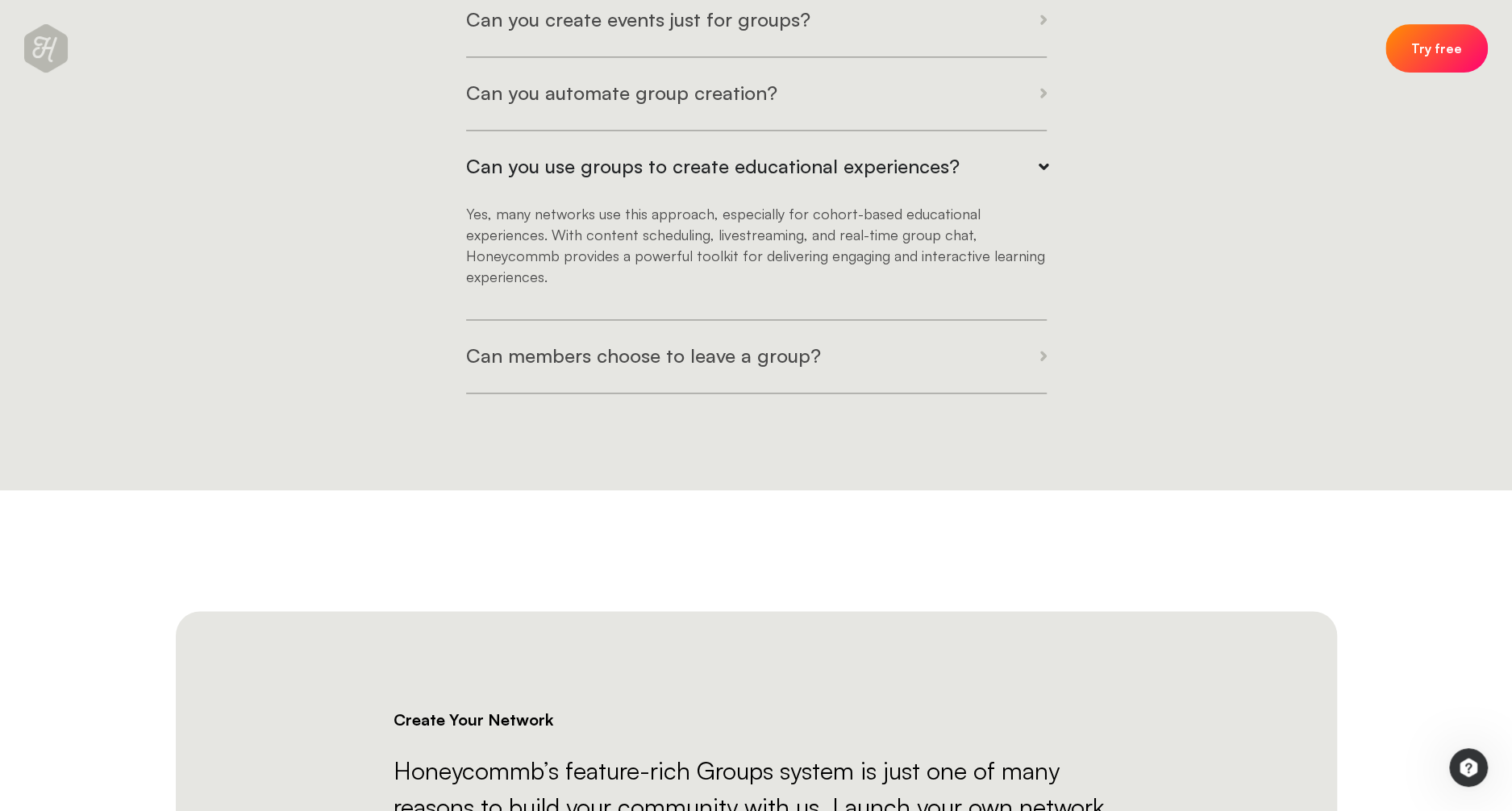
scroll to position [6296, 0]
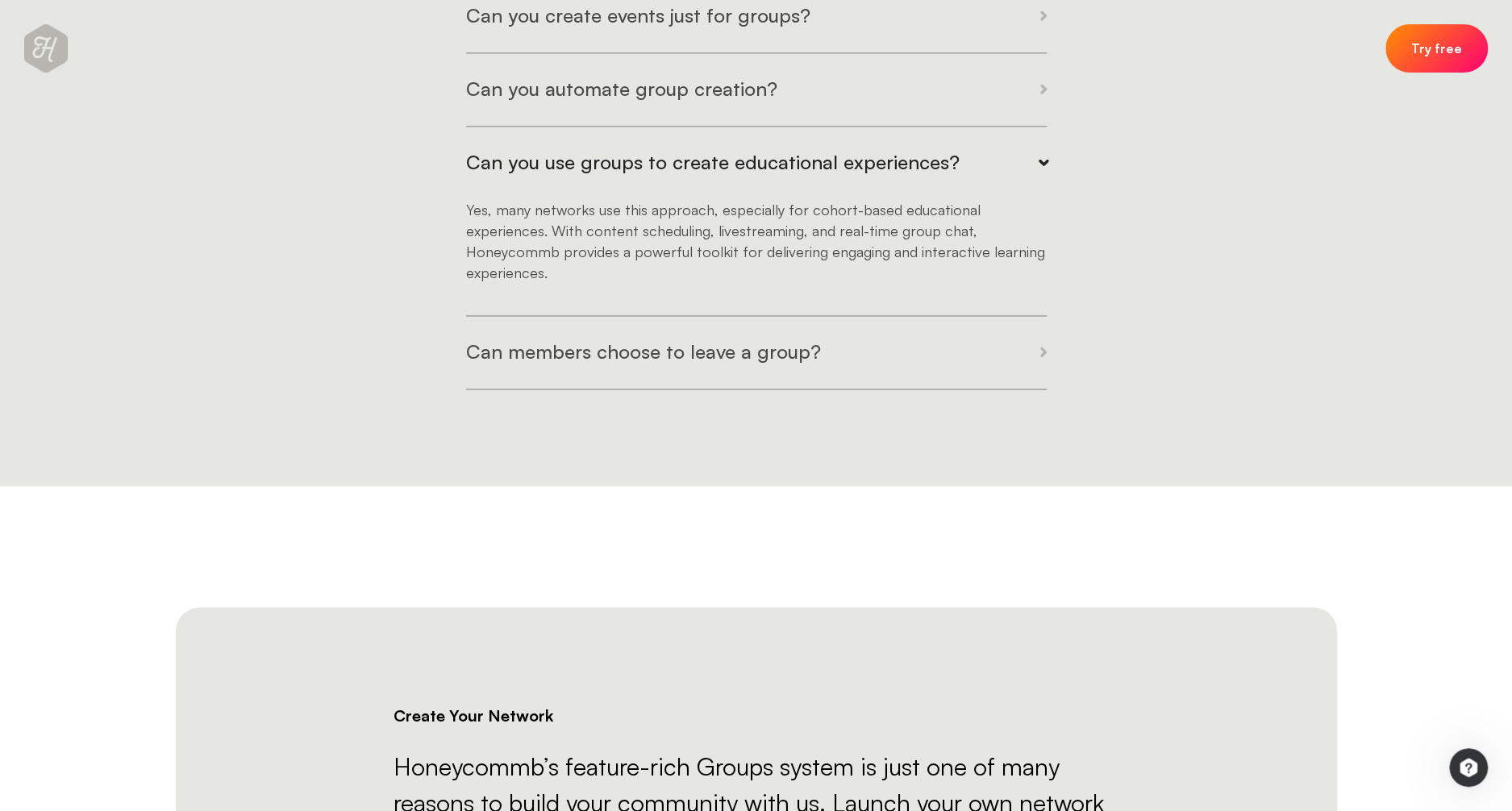
click at [1040, 357] on icon at bounding box center [1042, 351] width 7 height 10
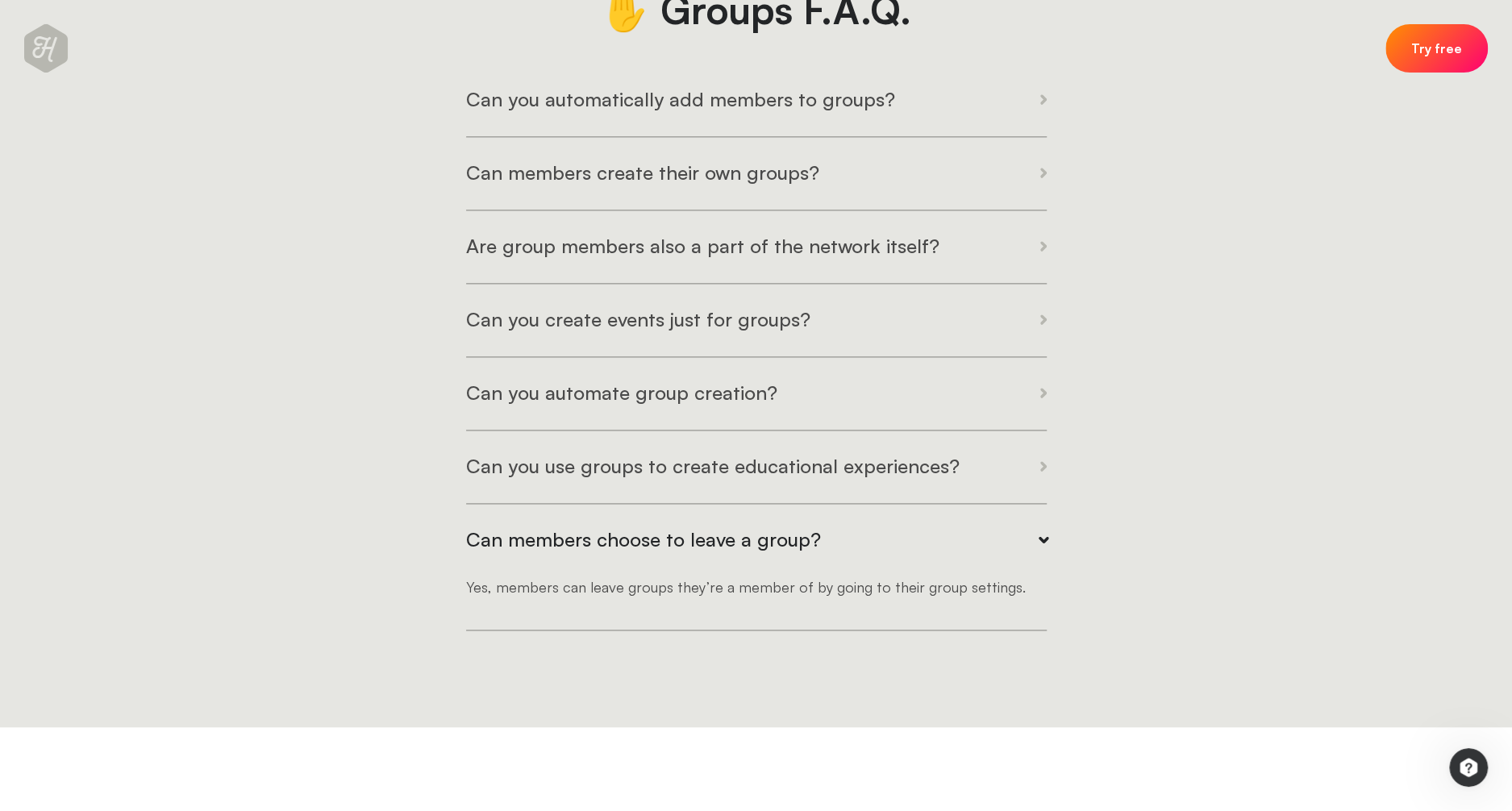
scroll to position [5990, 0]
click at [1041, 180] on icon at bounding box center [1042, 175] width 7 height 9
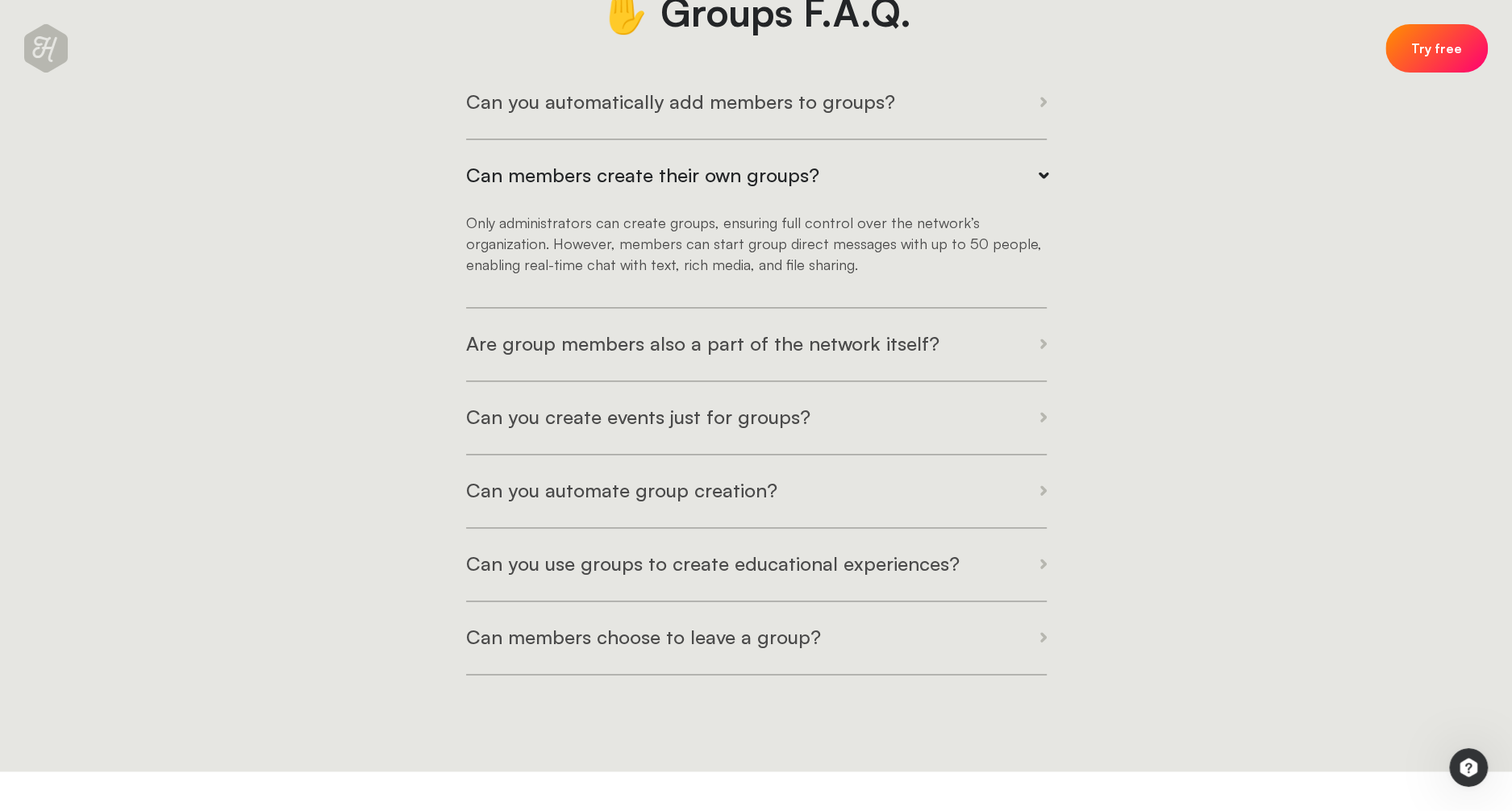
click at [1040, 107] on icon at bounding box center [1042, 101] width 7 height 9
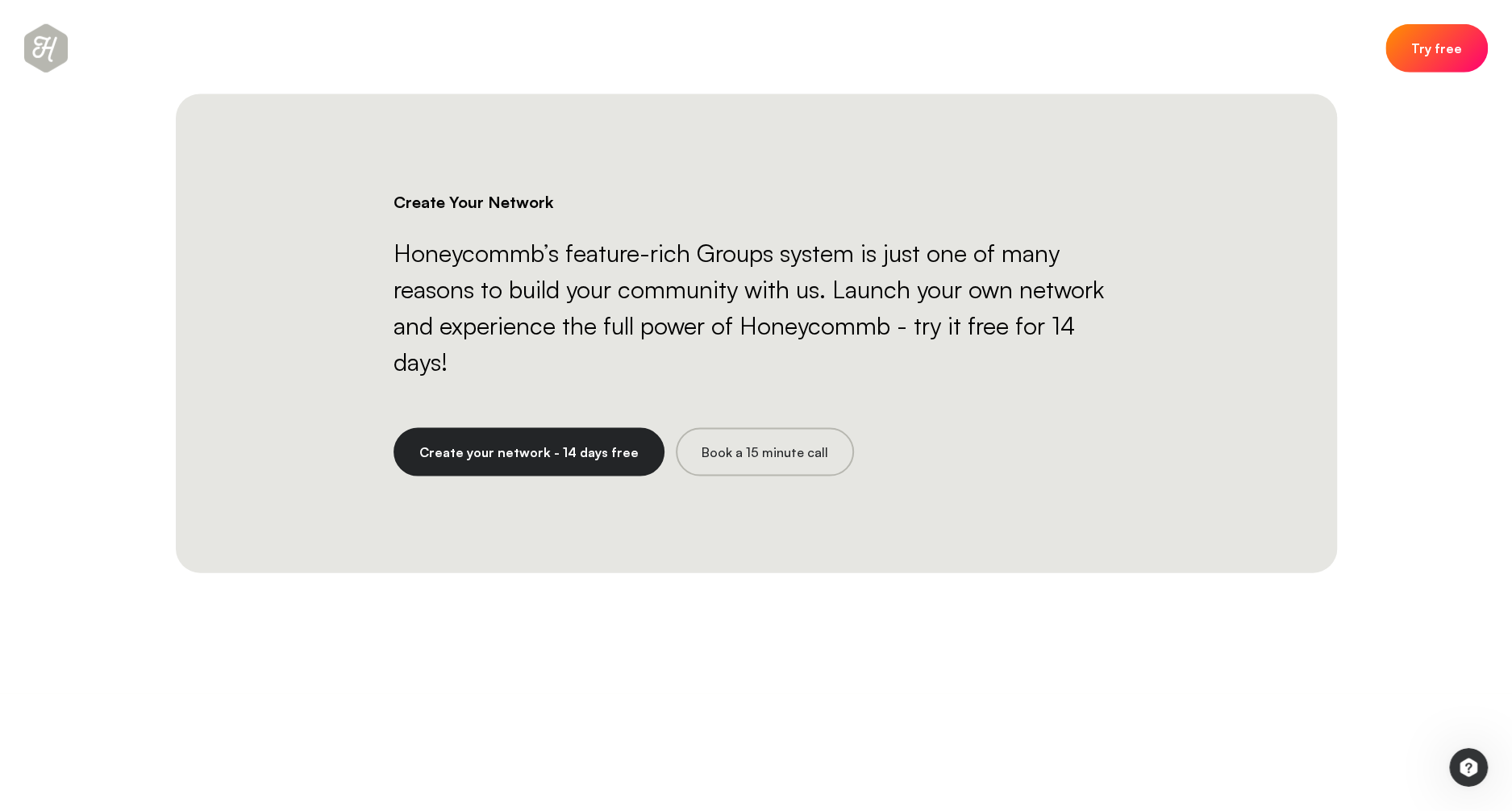
scroll to position [6831, 0]
